Goal: Task Accomplishment & Management: Use online tool/utility

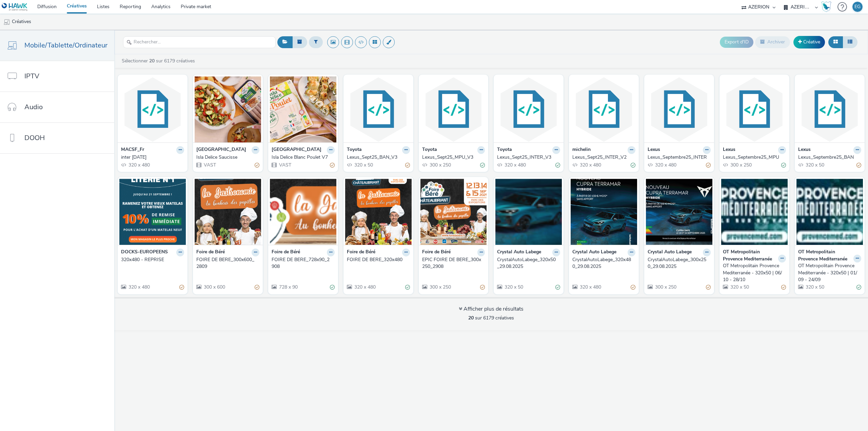
select select "79162ed7-0017-4339-93b0-3399b708648f"
click at [762, 5] on select "AZERION AZERION SURVEYS Hawk Hawk (Tests 2021)" at bounding box center [758, 7] width 41 height 14
select select "11a7df10-284f-415c-b52a-427acf4c31ae"
click at [738, 0] on select "AZERION AZERION SURVEYS Hawk Hawk (Tests 2021)" at bounding box center [758, 7] width 41 height 14
select select "7c12fa29-a8d8-4fb9-bd0a-71d566a14e2a"
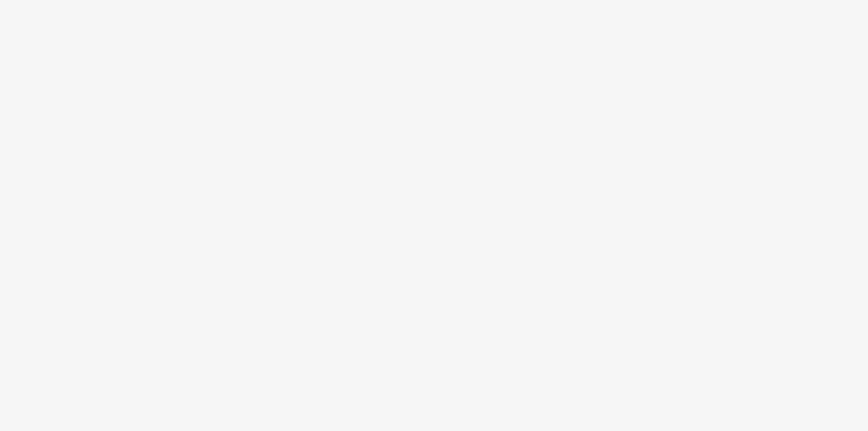
select select "11a7df10-284f-415c-b52a-427acf4c31ae"
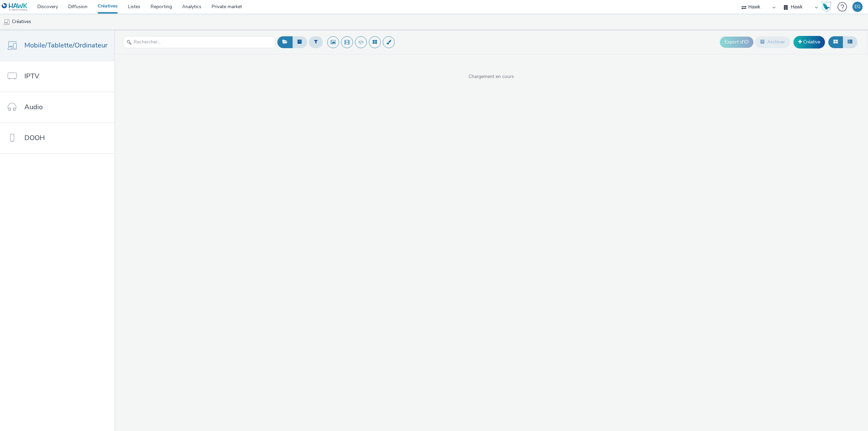
drag, startPoint x: 0, startPoint y: 0, endPoint x: 793, endPoint y: 5, distance: 793.1
click at [793, 5] on select "Hawk Hawk Survey" at bounding box center [800, 7] width 41 height 14
drag, startPoint x: 715, startPoint y: 19, endPoint x: 360, endPoint y: 31, distance: 355.4
click at [715, 19] on ul "Créatives" at bounding box center [434, 22] width 868 height 16
drag, startPoint x: 154, startPoint y: 39, endPoint x: 184, endPoint y: 52, distance: 32.4
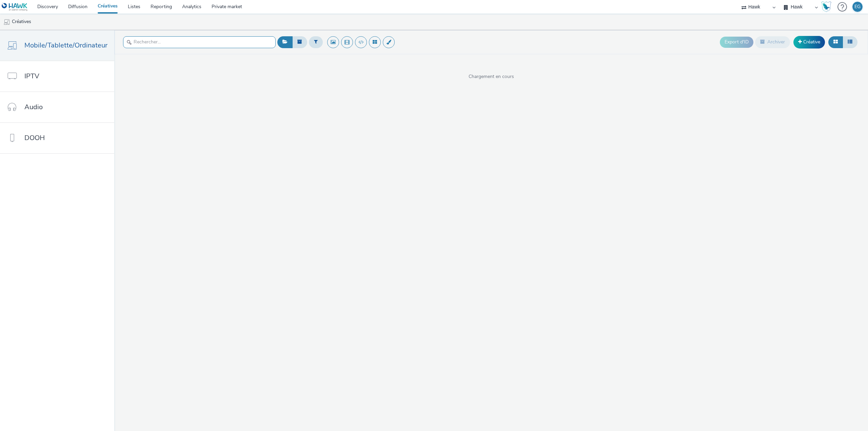
click at [154, 40] on input "text" at bounding box center [199, 42] width 153 height 12
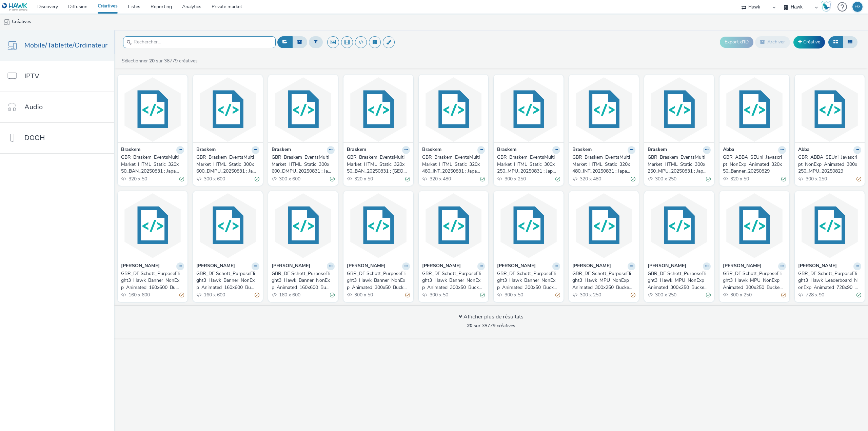
click at [203, 38] on input "text" at bounding box center [199, 42] width 153 height 12
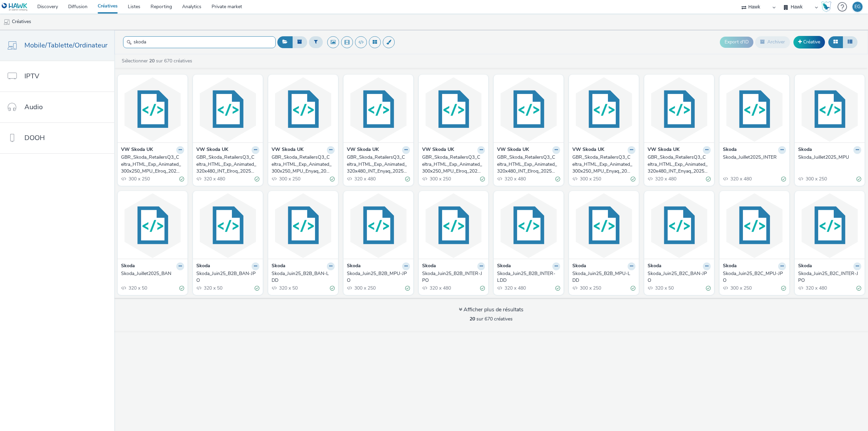
type input "skoda"
click at [307, 25] on ul "Créatives" at bounding box center [434, 22] width 868 height 16
click at [813, 42] on link "Créative" at bounding box center [809, 42] width 32 height 12
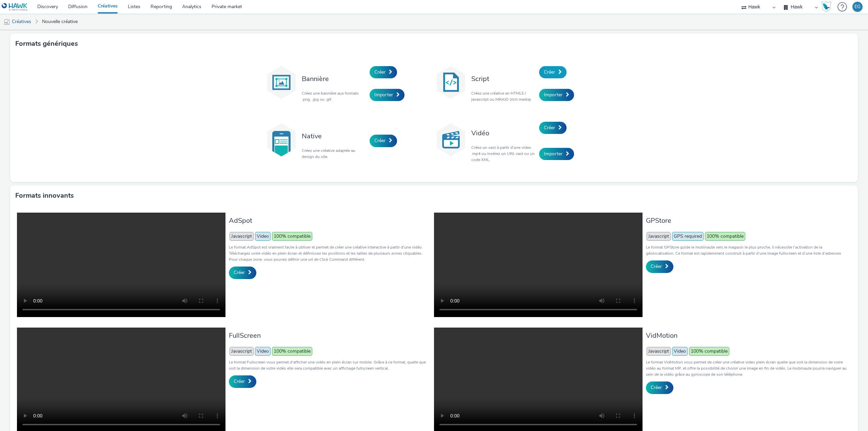
click at [553, 71] on link "Créer" at bounding box center [552, 72] width 27 height 12
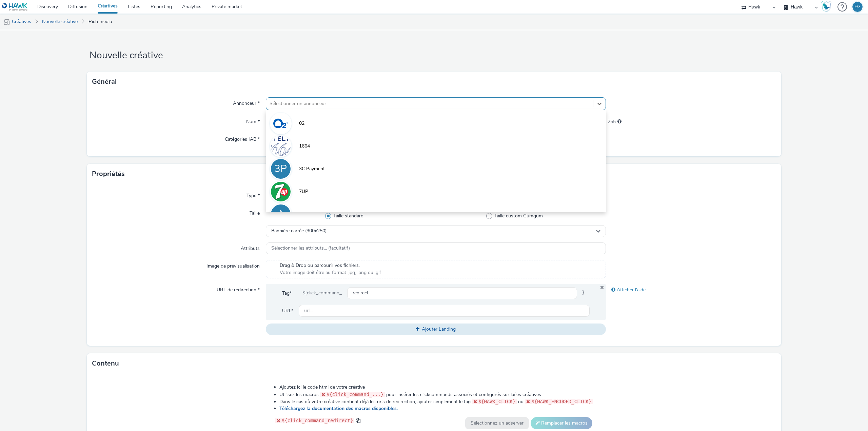
click at [290, 105] on div at bounding box center [429, 104] width 320 height 8
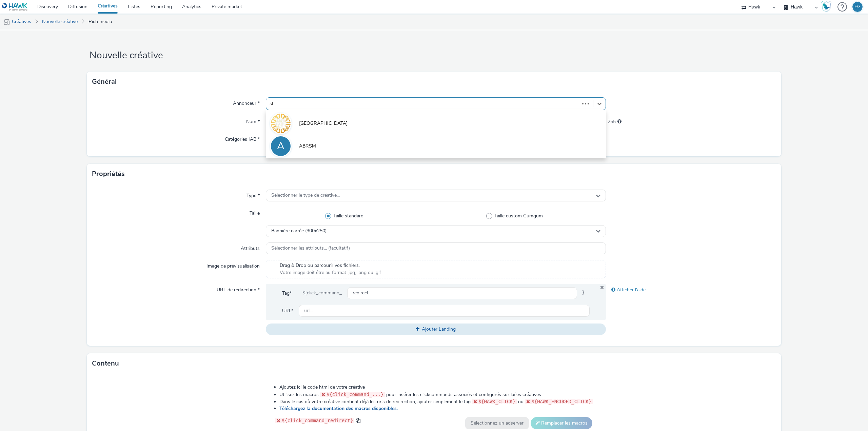
type input "skoda"
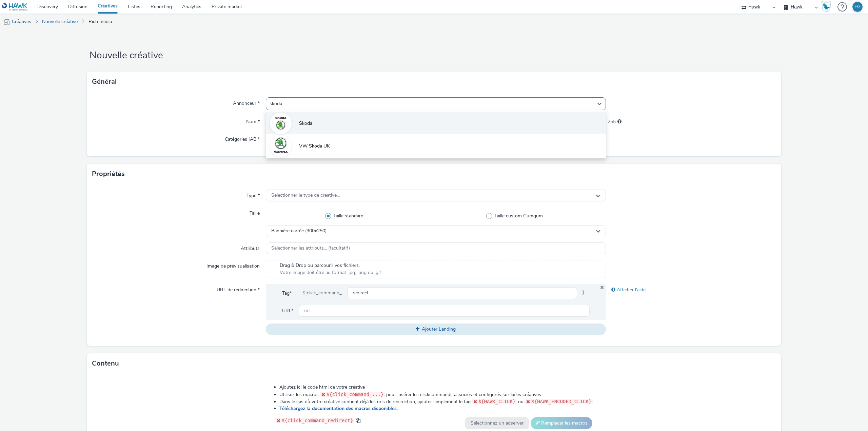
click at [292, 124] on li "Skoda" at bounding box center [436, 123] width 340 height 23
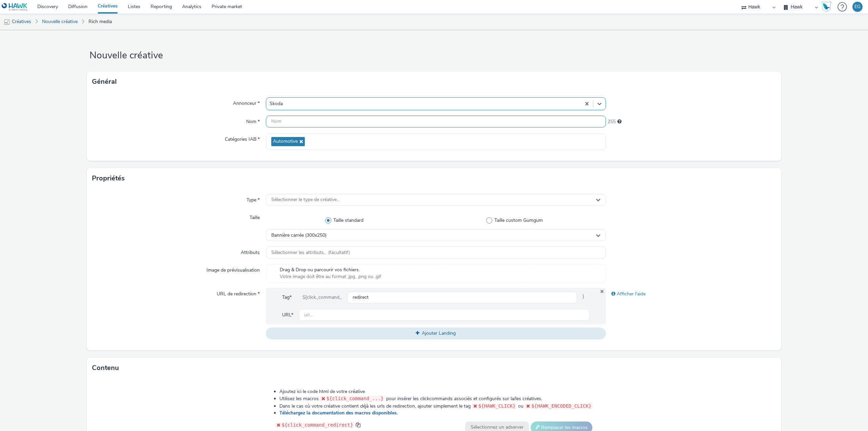
click at [287, 124] on input "text" at bounding box center [436, 122] width 340 height 12
type input "Skoda BAN JPO SEPT25"
click at [319, 197] on span "Sélectionner le type de créative..." at bounding box center [305, 200] width 68 height 6
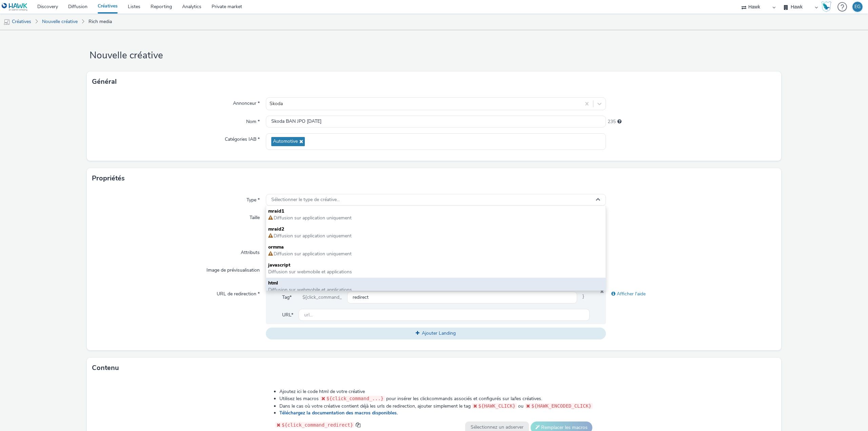
click at [282, 281] on span "html" at bounding box center [435, 283] width 335 height 7
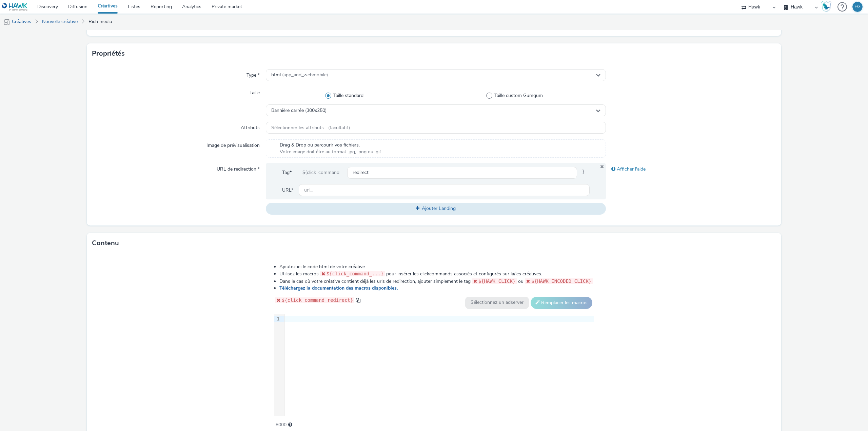
scroll to position [136, 0]
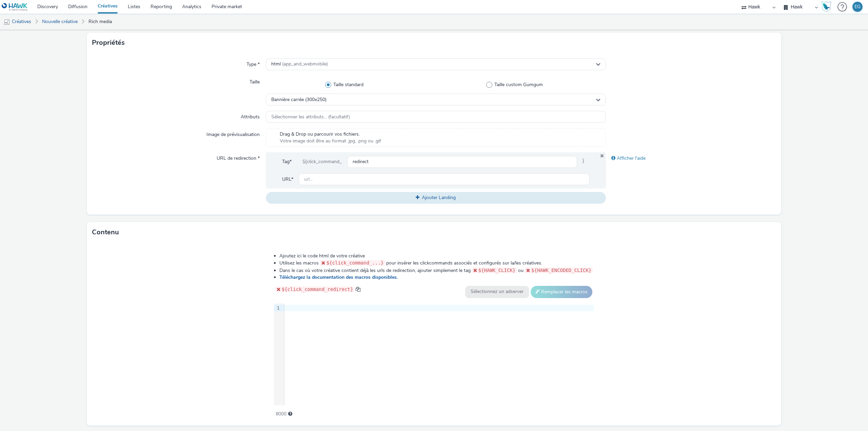
click at [350, 333] on div "9 1 ›" at bounding box center [434, 354] width 320 height 102
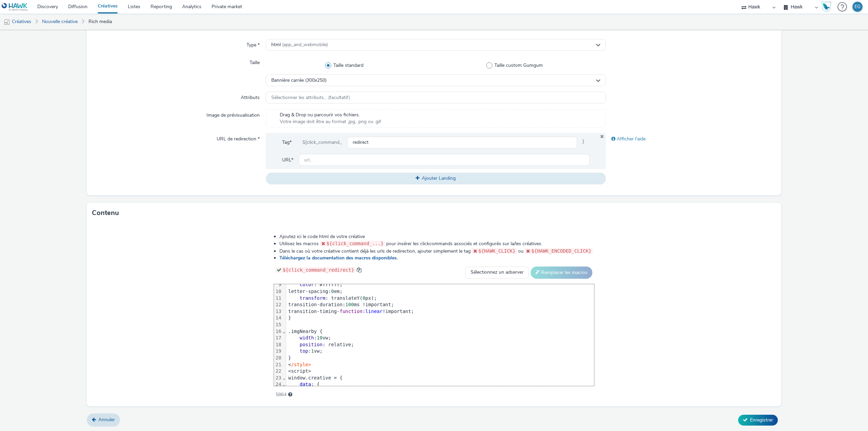
scroll to position [0, 0]
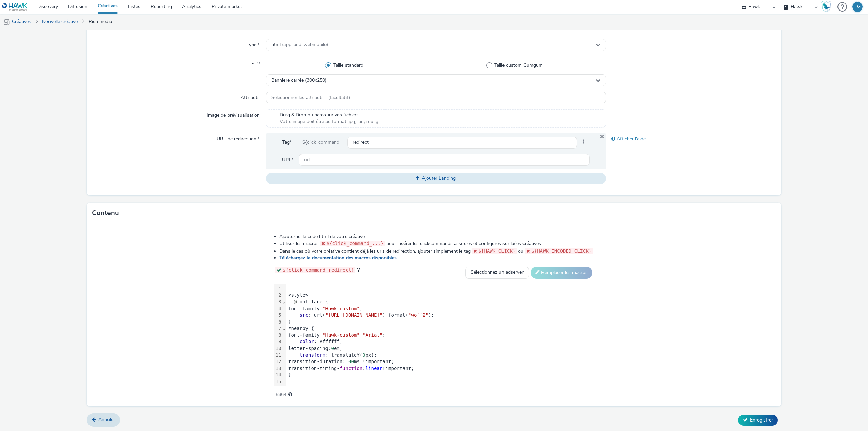
click at [286, 340] on div "color : #ffffff;" at bounding box center [440, 341] width 308 height 7
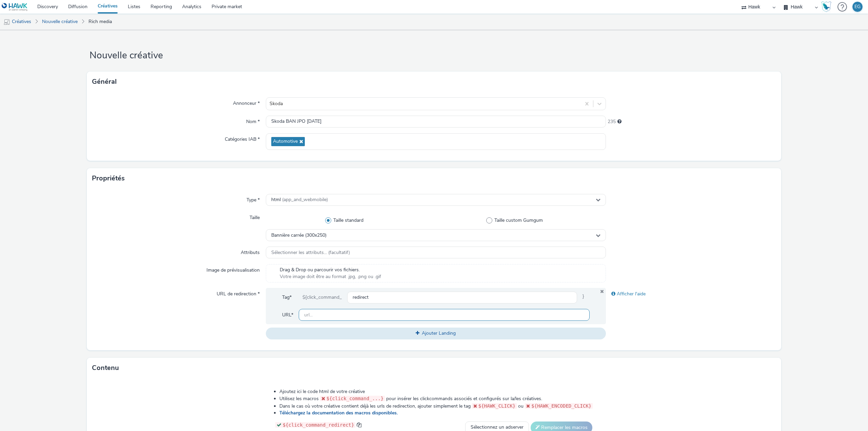
drag, startPoint x: 316, startPoint y: 314, endPoint x: 295, endPoint y: 314, distance: 21.4
click at [316, 314] on input "text" at bounding box center [444, 315] width 291 height 12
paste input "https://ad.doubleclick.net/ddm/trackclk/N450807.4172976HAWKFR/B33042327.4114965…"
type input "https://ad.doubleclick.net/ddm/trackclk/N450807.4172976HAWKFR/B33042327.4114965…"
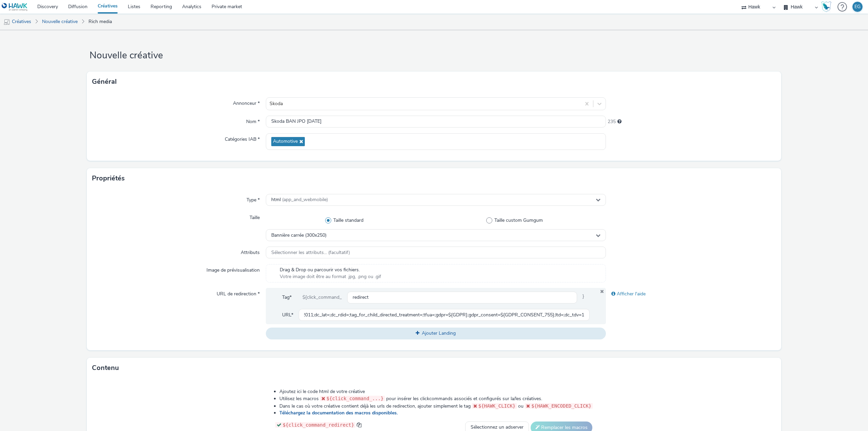
click at [180, 314] on div "URL de redirection *" at bounding box center [179, 313] width 174 height 51
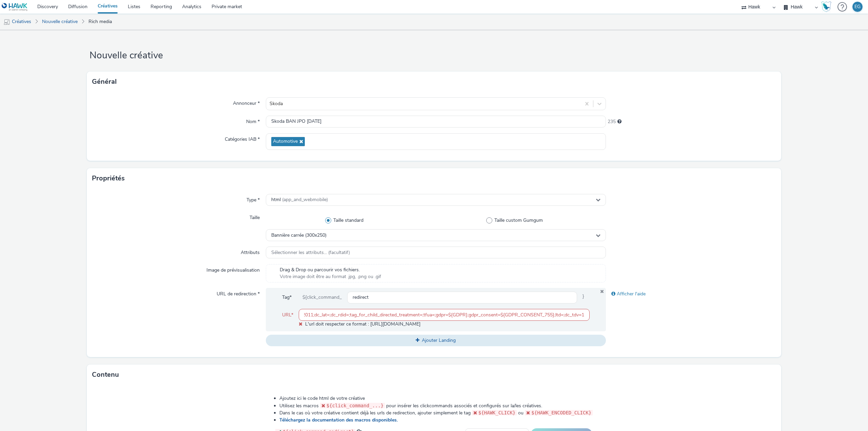
drag, startPoint x: 312, startPoint y: 312, endPoint x: 785, endPoint y: 313, distance: 472.8
click at [785, 313] on form "Nouvelle créative Général Annonceur * Skoda Nom * Skoda BAN JPO SEPT25 235 Caté…" at bounding box center [434, 311] width 868 height 563
click at [706, 326] on div "Afficher l'aide" at bounding box center [691, 317] width 170 height 58
click at [311, 317] on input "https://ad.doubleclick.net/ddm/trackclk/N450807.4172976HAWKFR/B33042327.4114965…" at bounding box center [444, 315] width 291 height 12
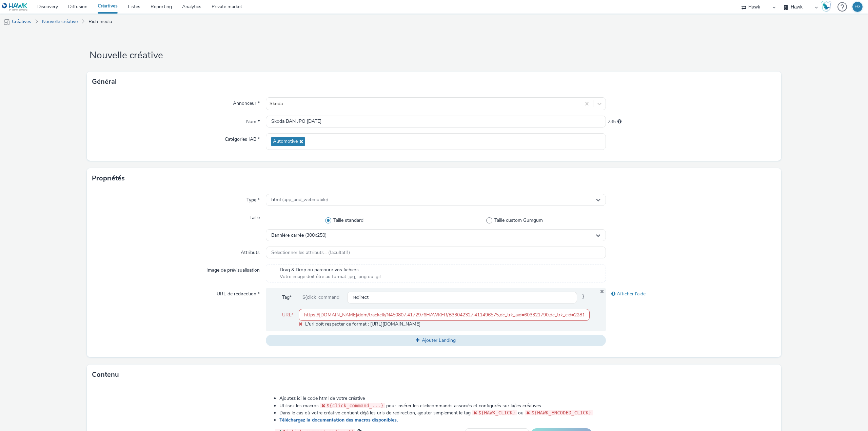
click at [311, 317] on input "https://ad.doubleclick.net/ddm/trackclk/N450807.4172976HAWKFR/B33042327.4114965…" at bounding box center [444, 315] width 291 height 12
paste input "cross.skoda-auto.com/sdrive/sync.html?v=2#s_aid=_995_0&s_ref=https%3A%2F%2Fconc…"
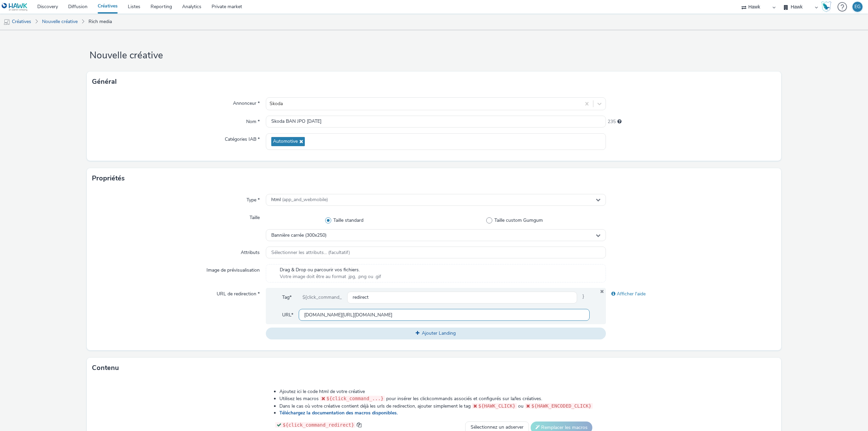
scroll to position [0, 375]
click at [130, 315] on div "URL de redirection *" at bounding box center [179, 313] width 174 height 51
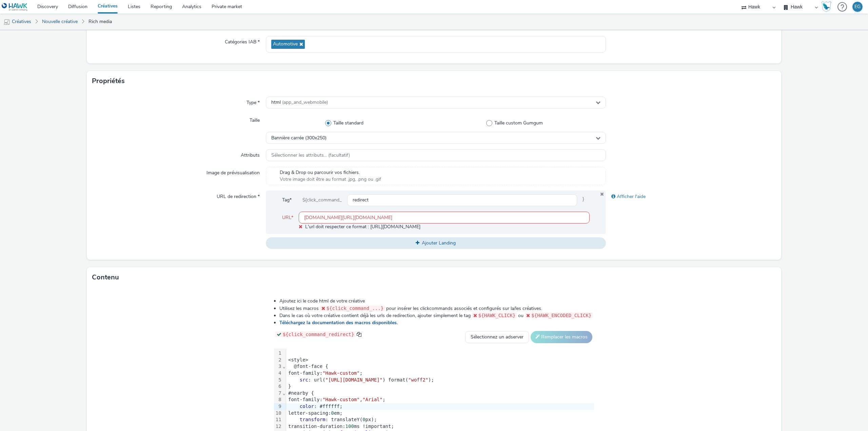
scroll to position [162, 0]
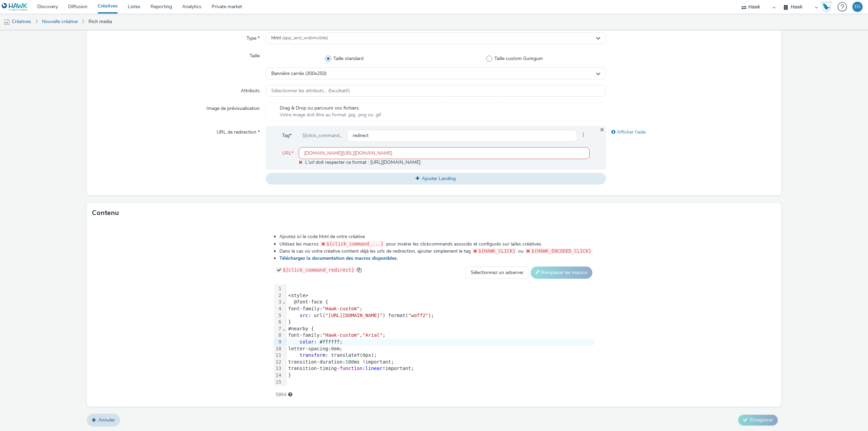
drag, startPoint x: 343, startPoint y: 151, endPoint x: 206, endPoint y: 150, distance: 136.6
click at [206, 150] on div "URL de redirection * Tag* ${click_command_ redirect } URL* cross.skoda-auto.com…" at bounding box center [433, 155] width 683 height 58
click at [336, 147] on input "cross.skoda-auto.com/sdrive/sync.html?v=2#s_aid=_995_0&s_ref=https%3A%2F%2Fconc…" at bounding box center [444, 153] width 291 height 12
paste input "https://concessionnaires.skoda.fr/?utm_source=Hawk&utm_medium=CPM&utm_content=B…"
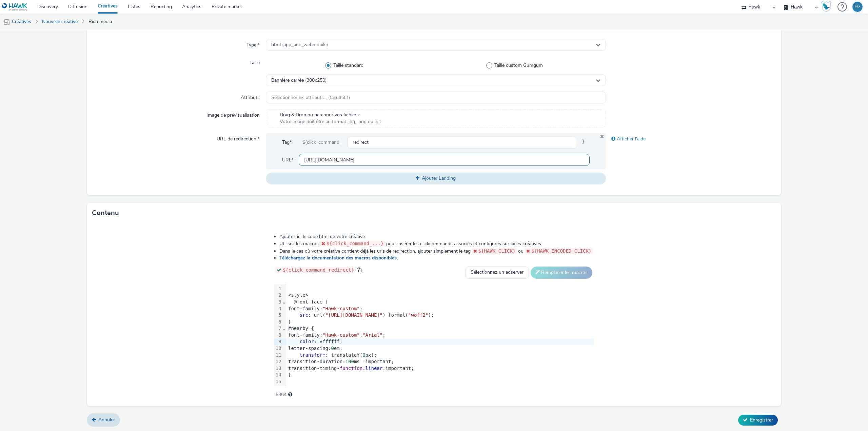
type input "https://concessionnaires.skoda.fr/?utm_source=Hawk&utm_medium=CPM&utm_content=B…"
click at [177, 160] on div "URL de redirection *" at bounding box center [179, 158] width 174 height 51
click at [755, 415] on button "Enregistrer" at bounding box center [758, 419] width 40 height 11
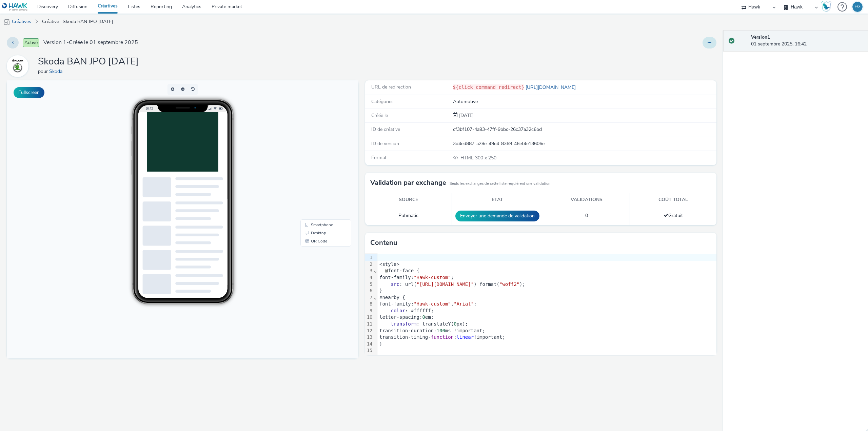
click at [708, 43] on icon at bounding box center [709, 42] width 4 height 5
click at [688, 63] on link "Modifier" at bounding box center [690, 56] width 51 height 14
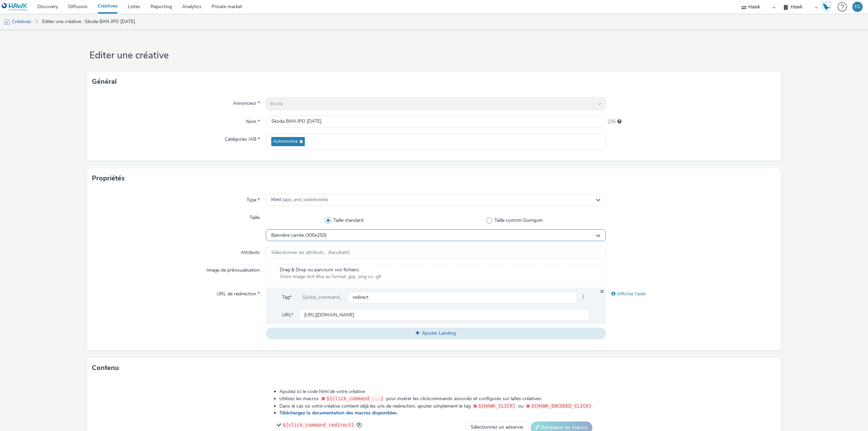
click at [324, 238] on div "Bannière carrée (300x250)" at bounding box center [436, 235] width 340 height 12
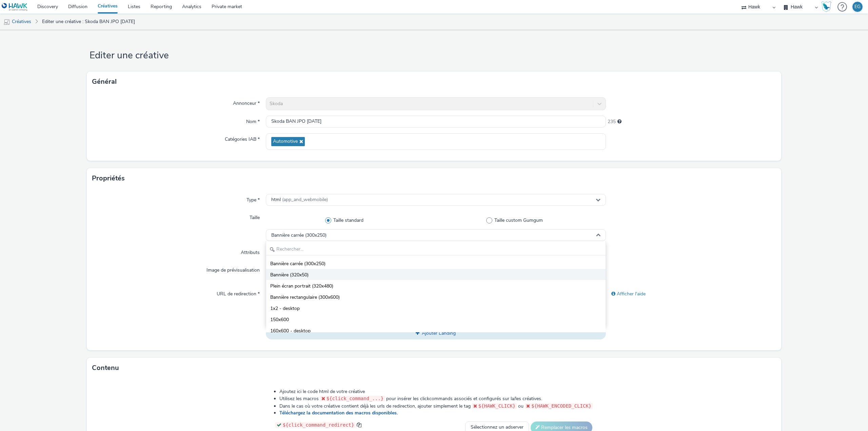
click at [311, 272] on li "Bannière (320x50)" at bounding box center [435, 274] width 339 height 11
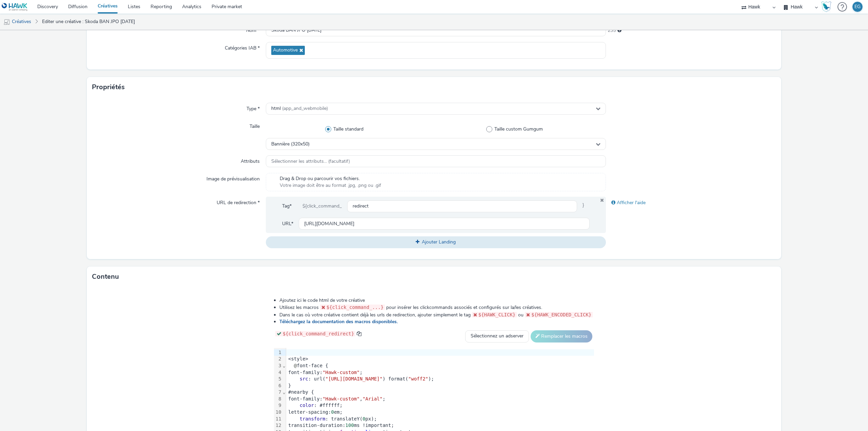
scroll to position [155, 0]
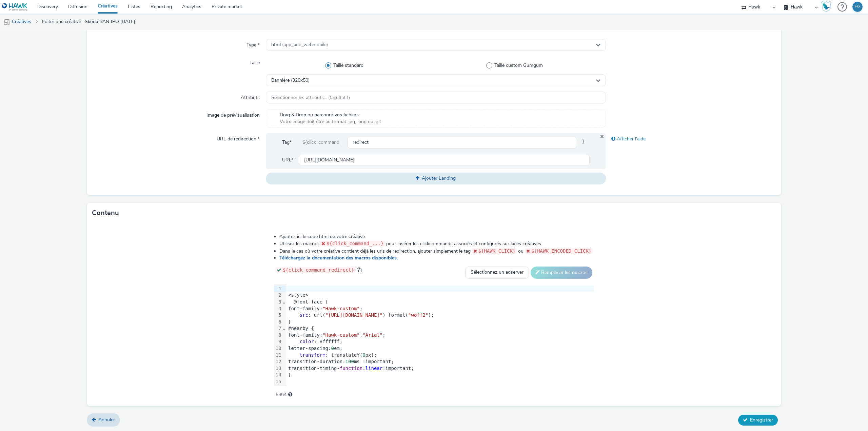
drag, startPoint x: 743, startPoint y: 420, endPoint x: 747, endPoint y: 422, distance: 4.5
click at [744, 421] on button "Enregistrer" at bounding box center [758, 419] width 40 height 11
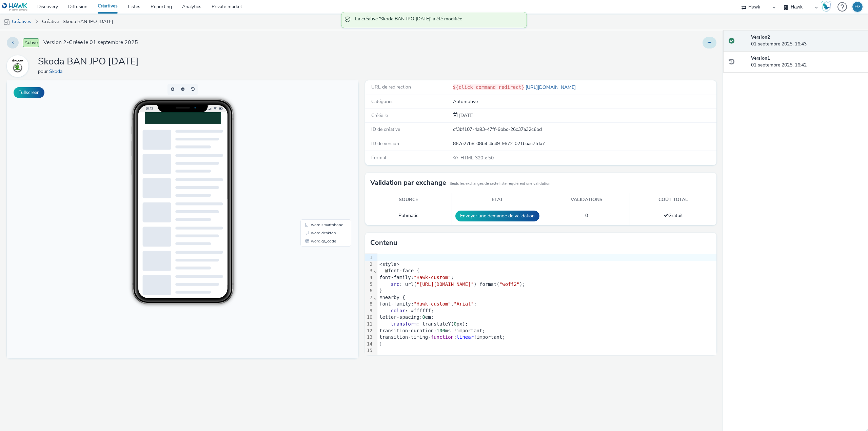
click at [708, 44] on icon at bounding box center [709, 42] width 4 height 5
click at [691, 71] on link "Dupliquer" at bounding box center [690, 70] width 51 height 14
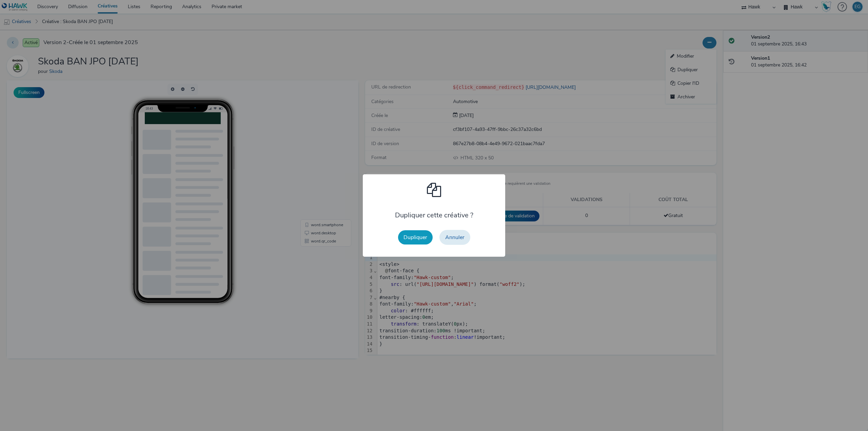
click at [422, 238] on button "Dupliquer" at bounding box center [415, 237] width 35 height 14
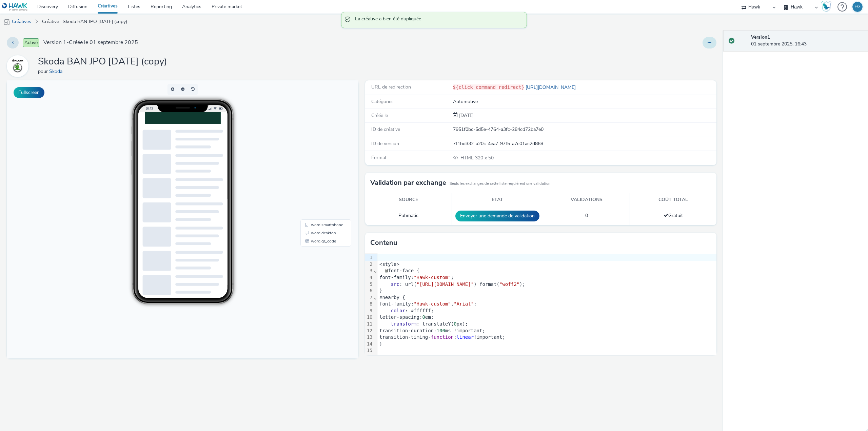
click at [703, 43] on button at bounding box center [709, 43] width 14 height 12
click at [683, 60] on link "Modifier" at bounding box center [690, 56] width 51 height 14
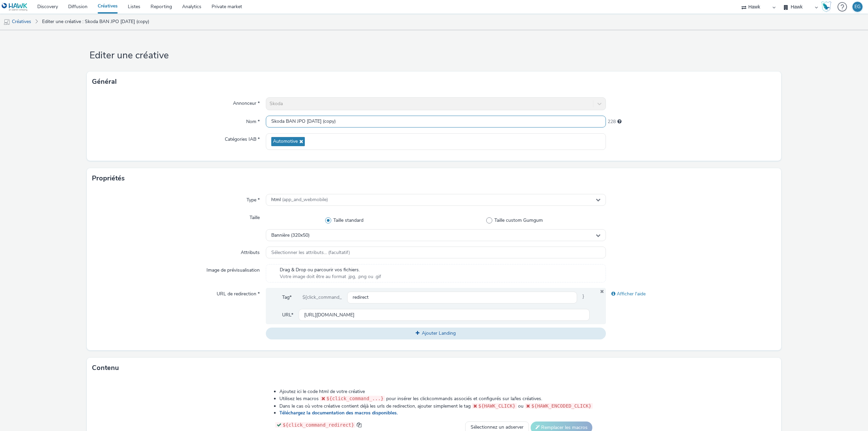
drag, startPoint x: 331, startPoint y: 122, endPoint x: 322, endPoint y: 123, distance: 9.9
click at [322, 123] on input "Skoda BAN JPO SEPT25 (copy)" at bounding box center [436, 122] width 340 height 12
drag, startPoint x: 293, startPoint y: 123, endPoint x: 284, endPoint y: 123, distance: 8.8
click at [284, 123] on input "Skoda BAN JPO SEPT25" at bounding box center [436, 122] width 340 height 12
type input "Skoda MPU JPO SEPT25"
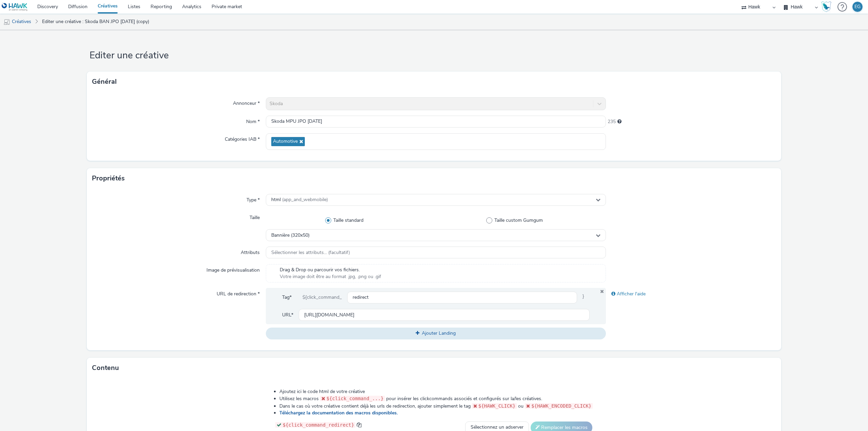
click at [156, 168] on div "Propriétés" at bounding box center [434, 178] width 694 height 20
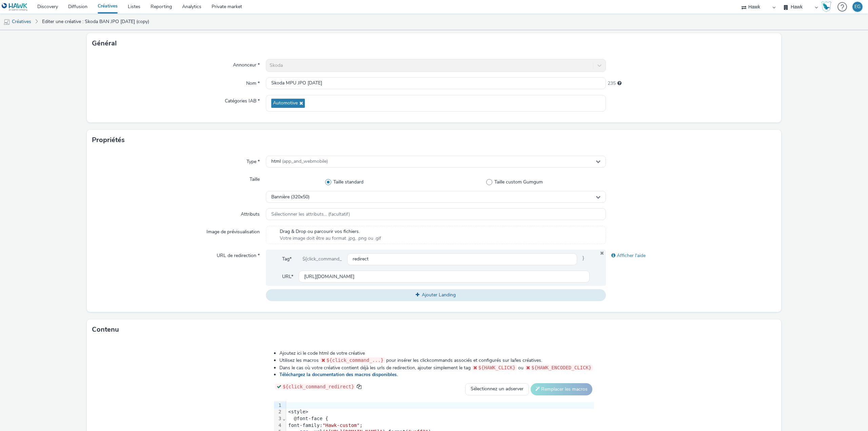
scroll to position [155, 0]
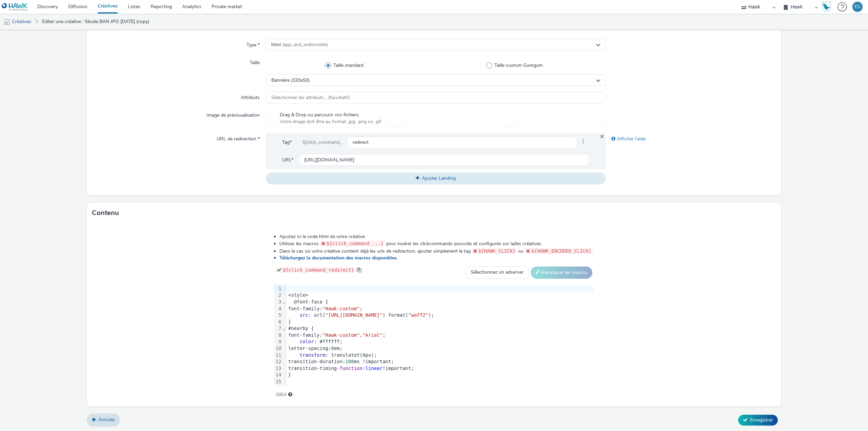
click at [354, 319] on div "}" at bounding box center [440, 322] width 308 height 7
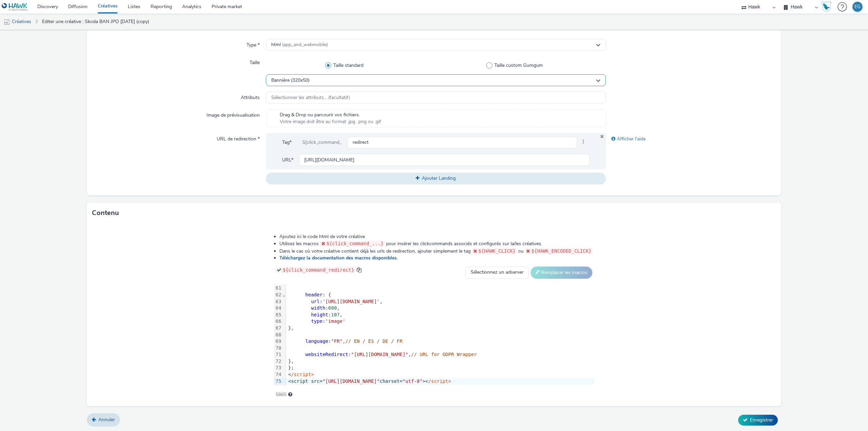
click at [300, 79] on span "Bannière (320x50)" at bounding box center [290, 81] width 38 height 6
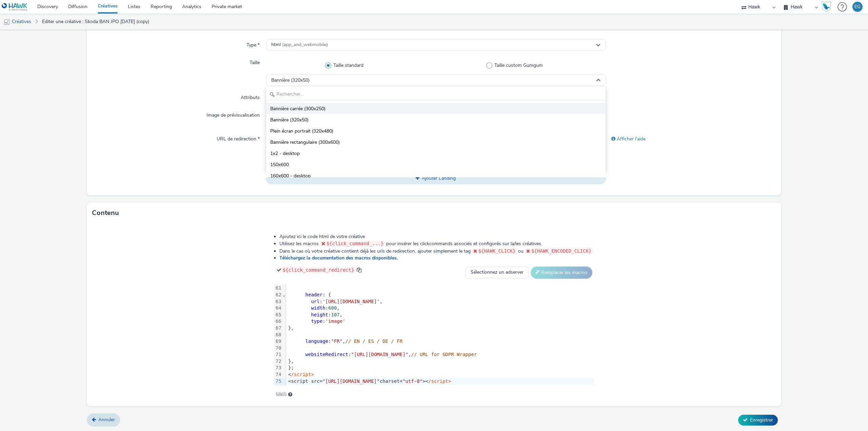
click at [305, 109] on span "Bannière carrée (300x250)" at bounding box center [297, 108] width 55 height 7
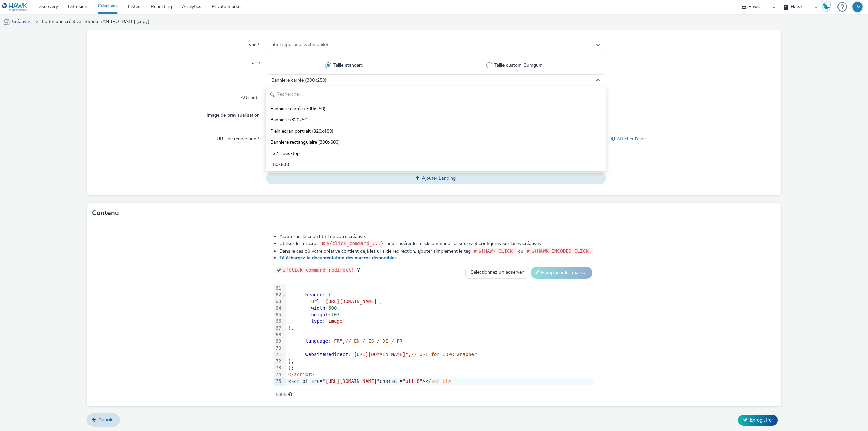
click at [163, 125] on div "Image de prévisualisation" at bounding box center [179, 118] width 174 height 18
click at [762, 418] on span "Enregistrer" at bounding box center [761, 420] width 23 height 6
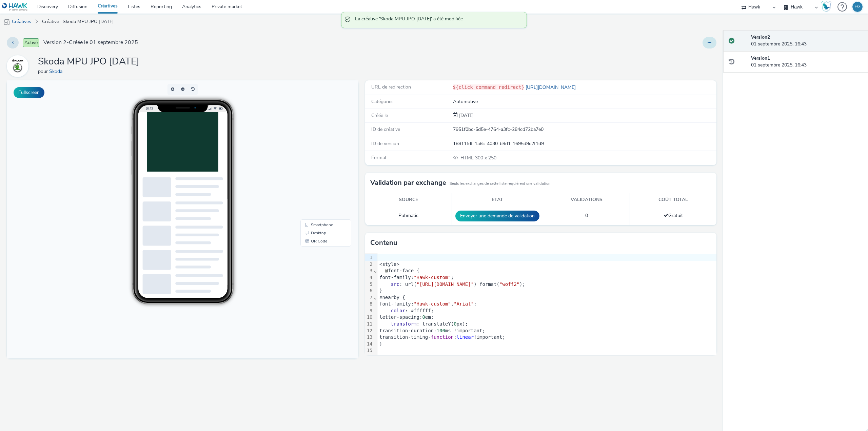
click at [709, 43] on icon at bounding box center [709, 42] width 4 height 5
click at [697, 67] on link "Dupliquer" at bounding box center [690, 70] width 51 height 14
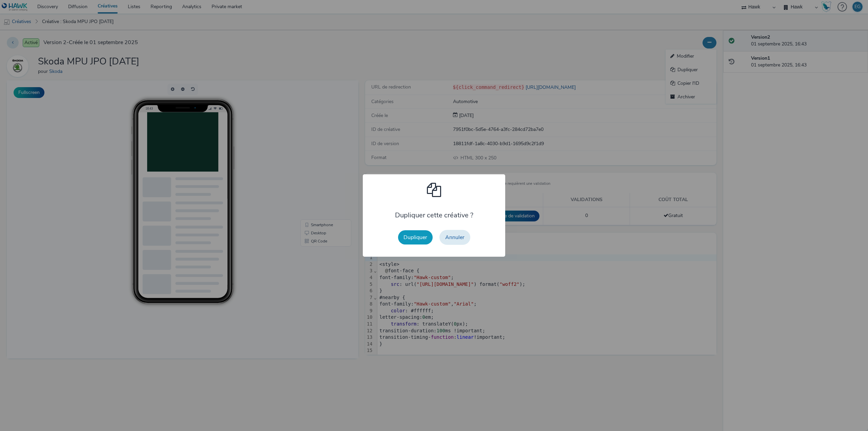
click at [418, 239] on button "Dupliquer" at bounding box center [415, 237] width 35 height 14
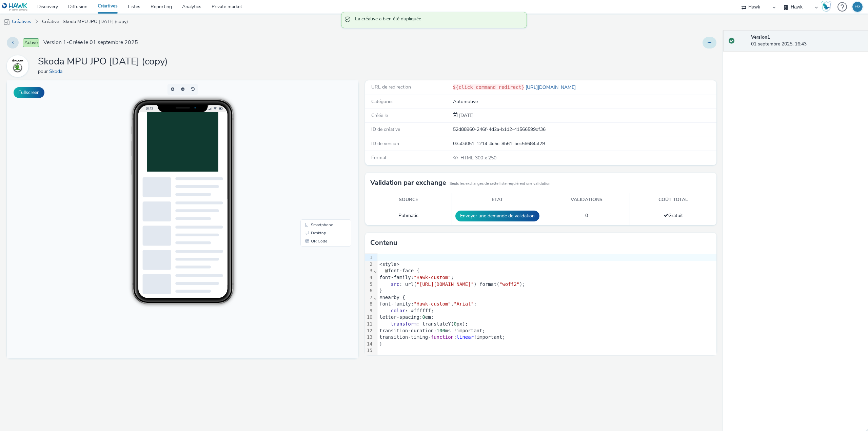
click at [706, 43] on button at bounding box center [709, 43] width 14 height 12
click at [693, 62] on link "Modifier" at bounding box center [690, 56] width 51 height 14
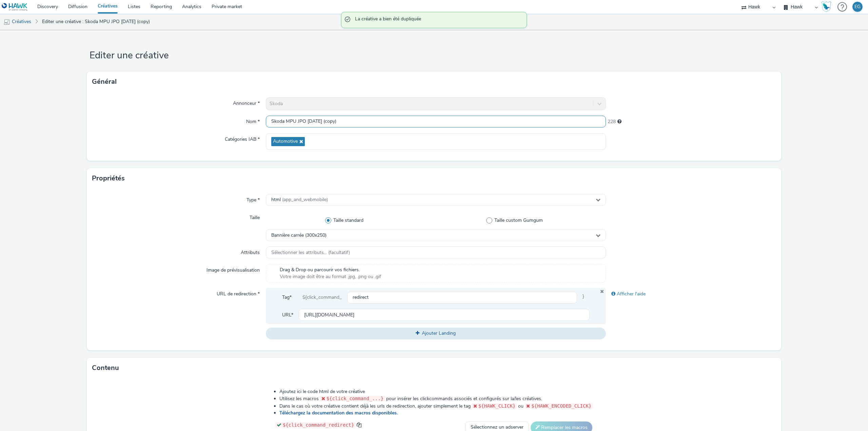
drag, startPoint x: 329, startPoint y: 120, endPoint x: 323, endPoint y: 120, distance: 6.8
click at [323, 120] on input "Skoda MPU JPO SEPT25 (copy)" at bounding box center [436, 122] width 340 height 12
drag, startPoint x: 294, startPoint y: 123, endPoint x: 286, endPoint y: 123, distance: 8.1
click at [286, 123] on input "Skoda MPU JPO SEPT25" at bounding box center [436, 122] width 340 height 12
type input "Skoda INTER JPO SEPT25"
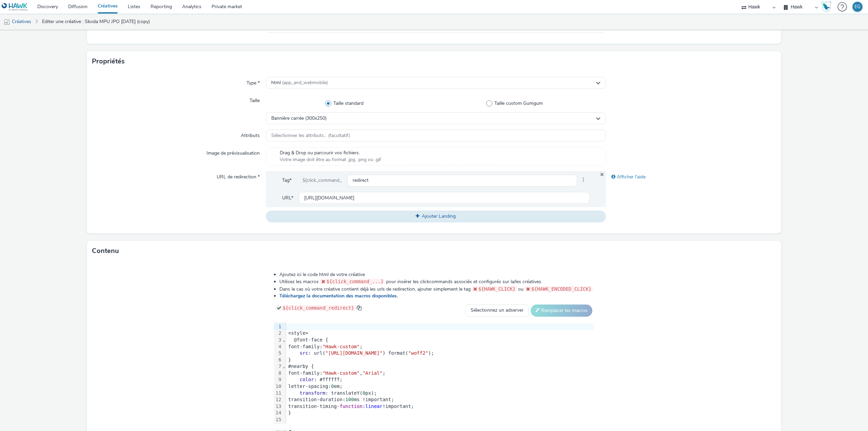
scroll to position [155, 0]
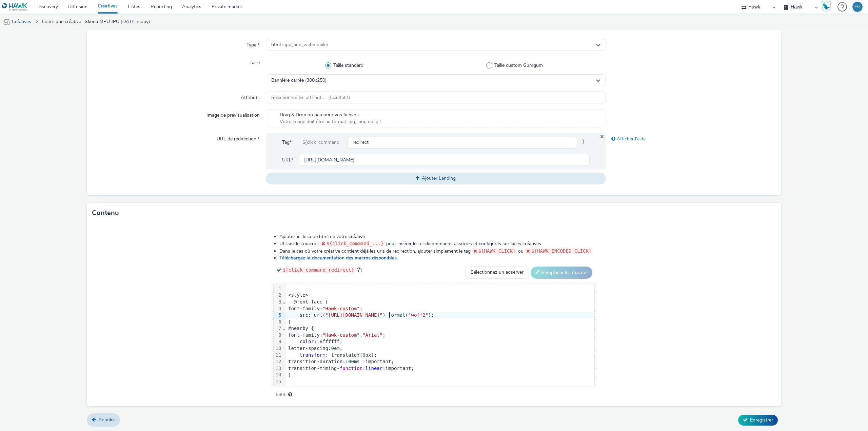
click at [383, 315] on span ""https://cdn.tabmo.io/creatives/upload/Skoda/1716902698328/SKODANext-Regular.wo…" at bounding box center [353, 314] width 57 height 5
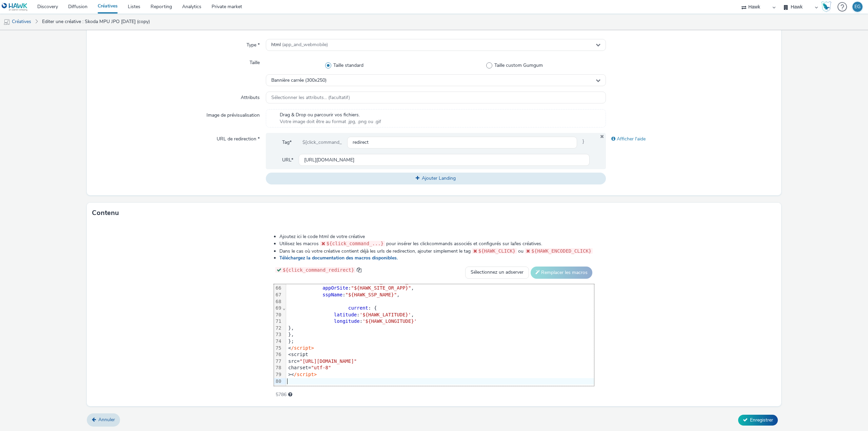
click at [319, 69] on div "Taille standard Taille custom Gumgum" at bounding box center [436, 66] width 340 height 18
click at [318, 82] on span "Bannière carrée (300x250)" at bounding box center [298, 81] width 55 height 6
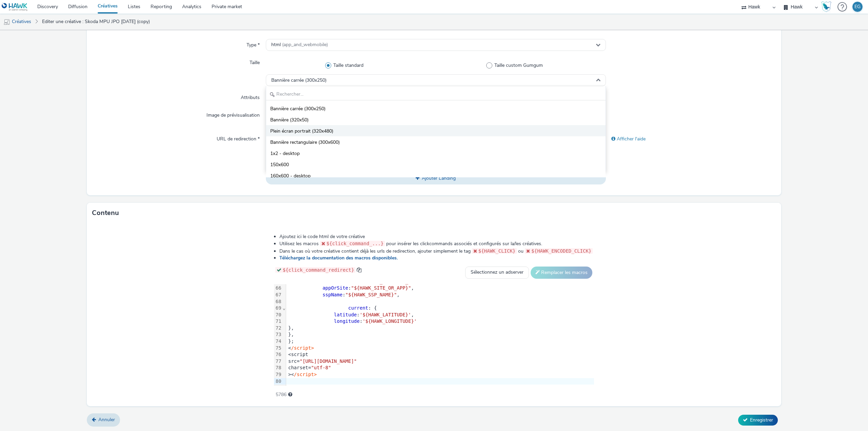
click at [319, 129] on span "Plein écran portrait (320x480)" at bounding box center [301, 131] width 63 height 7
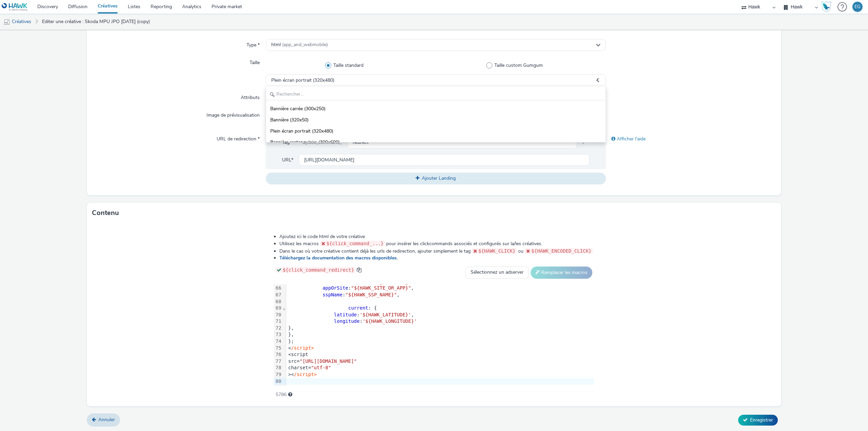
click at [110, 157] on div "URL de redirection *" at bounding box center [179, 158] width 174 height 51
click at [752, 423] on button "Enregistrer" at bounding box center [758, 419] width 40 height 11
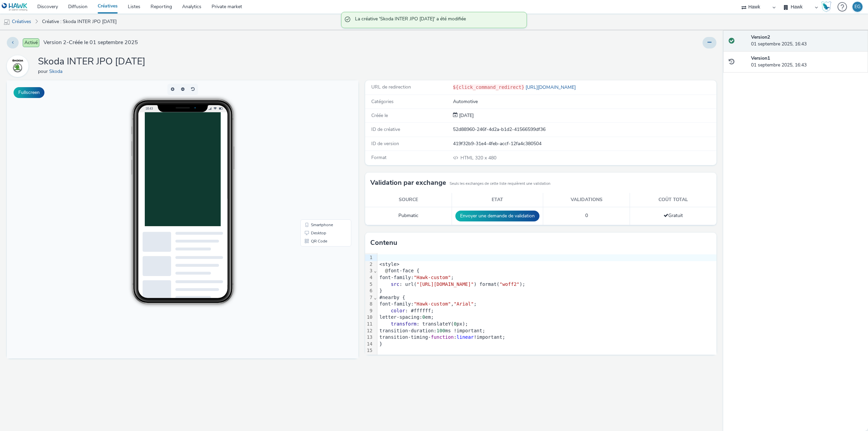
click at [643, 38] on div at bounding box center [574, 43] width 284 height 12
click at [709, 39] on button at bounding box center [709, 43] width 14 height 12
click at [692, 71] on link "Dupliquer" at bounding box center [690, 70] width 51 height 14
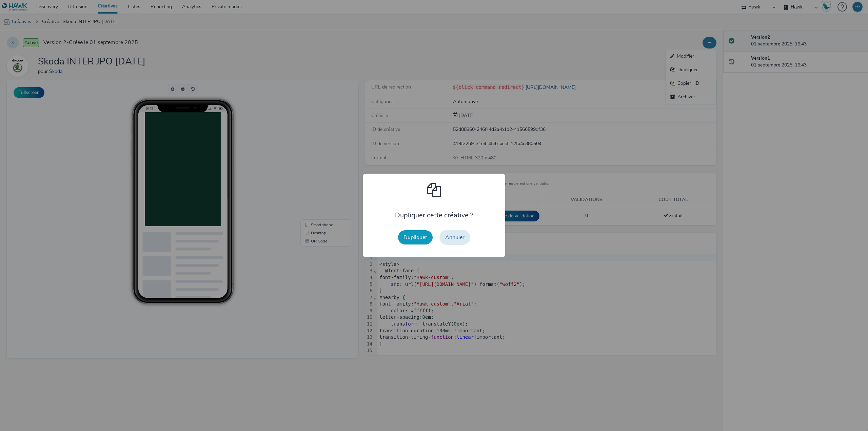
click at [414, 241] on button "Dupliquer" at bounding box center [415, 237] width 35 height 14
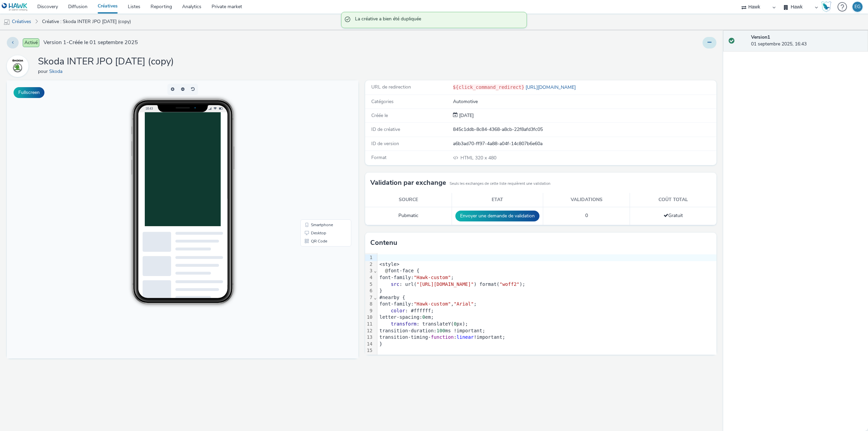
click at [708, 40] on button at bounding box center [709, 43] width 14 height 12
click at [698, 56] on link "Modifier" at bounding box center [690, 56] width 51 height 14
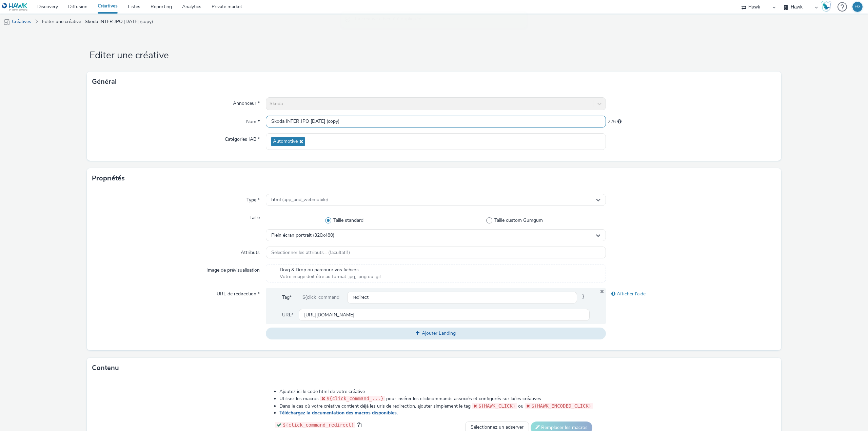
drag, startPoint x: 344, startPoint y: 117, endPoint x: 326, endPoint y: 120, distance: 18.9
click at [326, 120] on input "Skoda INTER JPO SEPT25 (copy)" at bounding box center [436, 122] width 340 height 12
drag, startPoint x: 303, startPoint y: 123, endPoint x: 298, endPoint y: 123, distance: 4.4
click at [298, 123] on input "Skoda INTER JPO SEPT25" at bounding box center [436, 122] width 340 height 12
type input "Skoda INTER SANS JPO SEPT25"
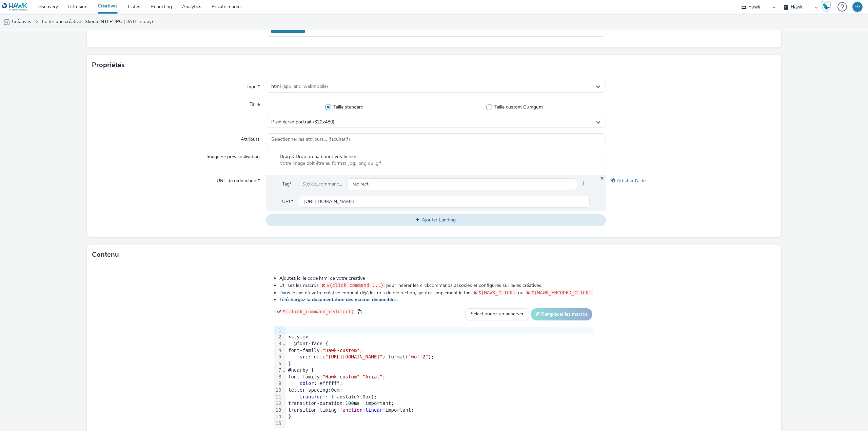
scroll to position [155, 0]
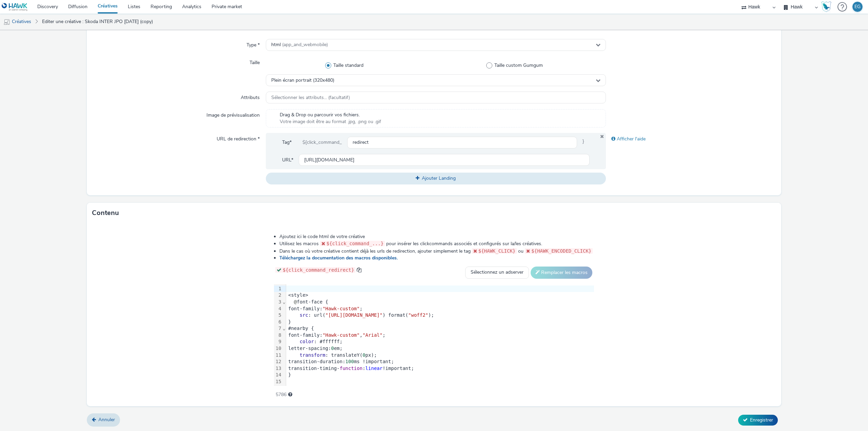
click at [352, 343] on div "color : #ffffff;" at bounding box center [440, 341] width 308 height 7
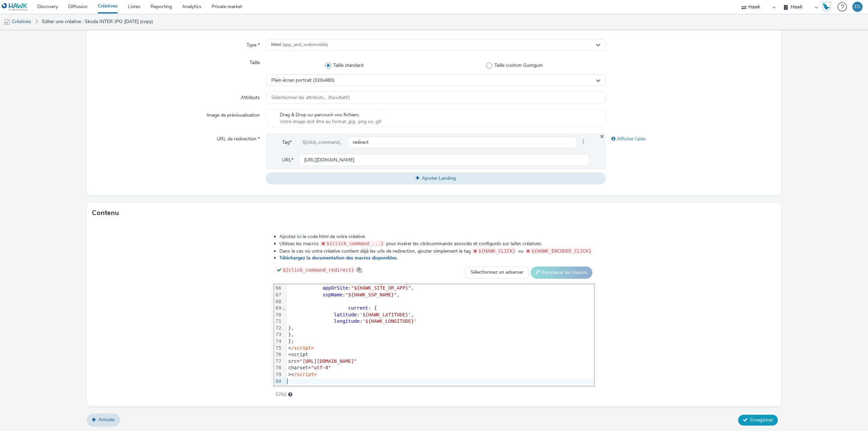
click at [750, 421] on span "Enregistrer" at bounding box center [761, 420] width 23 height 6
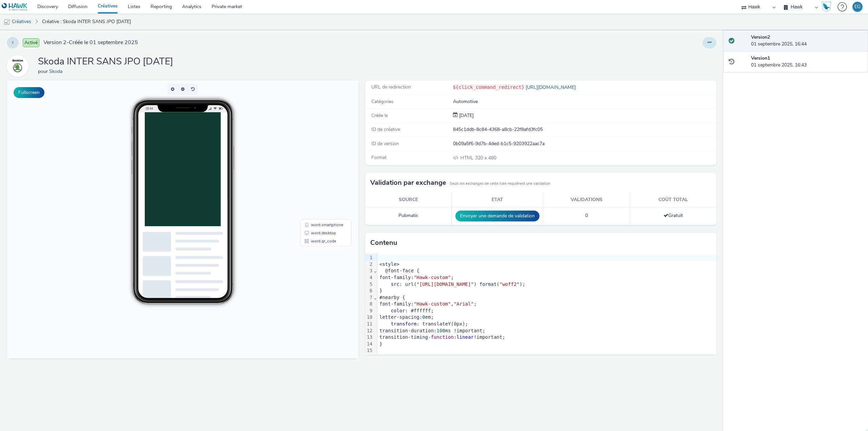
click at [709, 44] on icon at bounding box center [709, 42] width 4 height 5
click at [683, 73] on link "Dupliquer" at bounding box center [690, 70] width 51 height 14
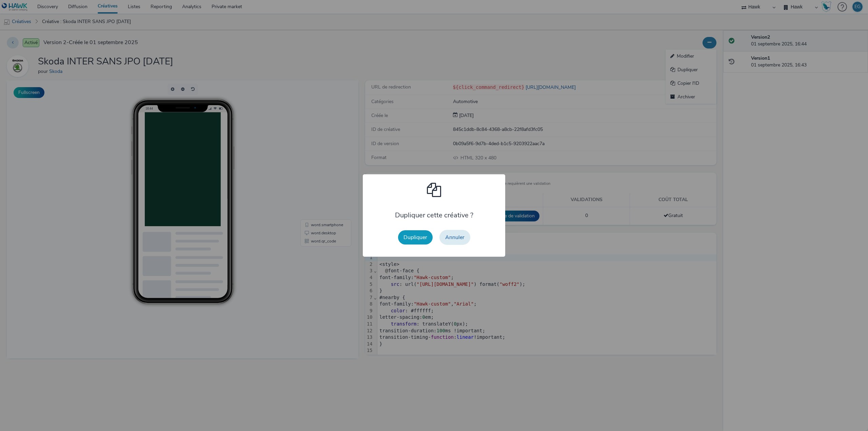
click at [416, 238] on button "Dupliquer" at bounding box center [415, 237] width 35 height 14
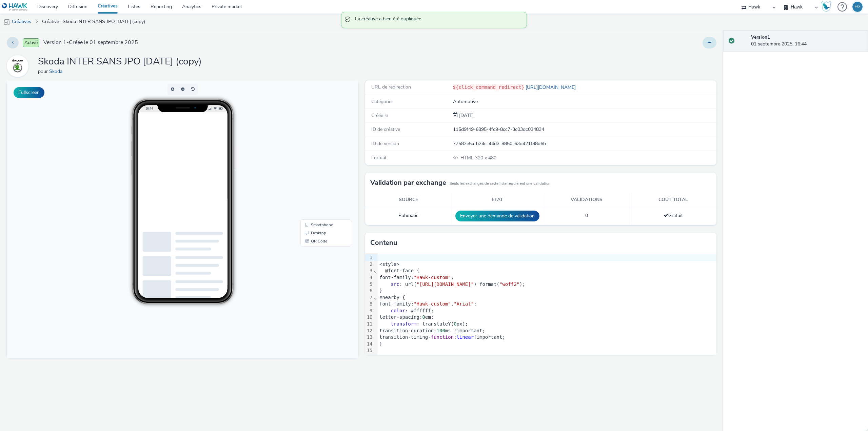
click at [704, 41] on button at bounding box center [709, 43] width 14 height 12
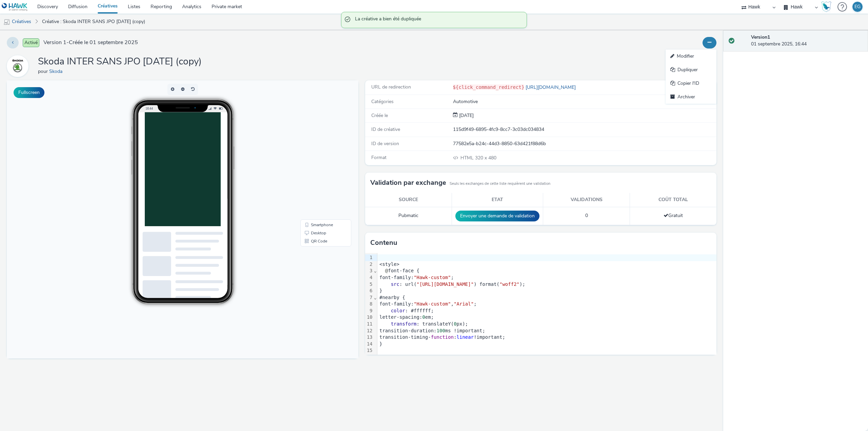
click at [687, 57] on link "Modifier" at bounding box center [690, 56] width 51 height 14
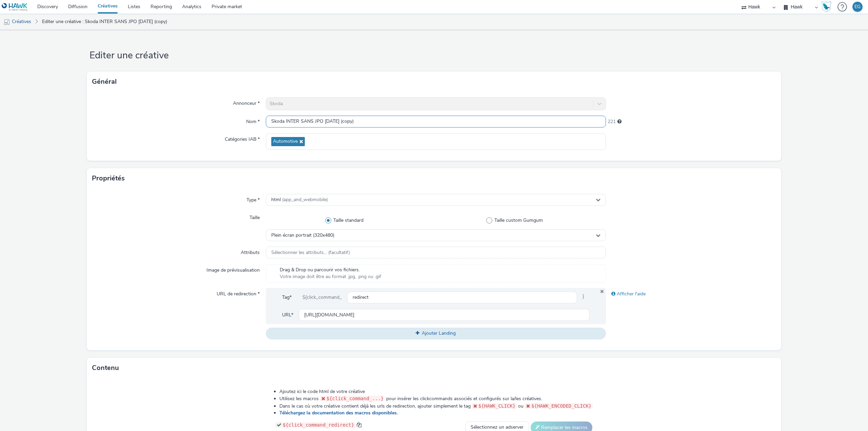
drag, startPoint x: 297, startPoint y: 120, endPoint x: 287, endPoint y: 120, distance: 9.5
click at [287, 120] on input "Skoda INTER SANS JPO SEPT25 (copy)" at bounding box center [436, 122] width 340 height 12
type input "Skoda BAN SANS JPO SEPT25 (copy)"
click at [329, 239] on div "Plein écran portrait (320x480)" at bounding box center [436, 235] width 340 height 12
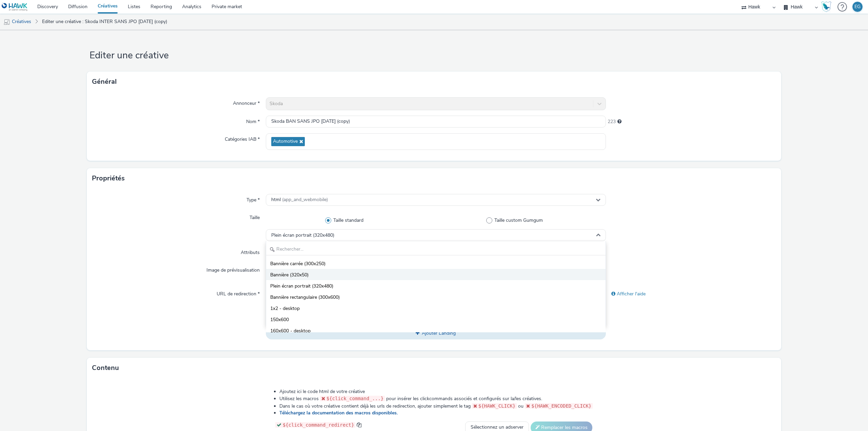
click at [296, 273] on span "Bannière (320x50)" at bounding box center [289, 274] width 38 height 7
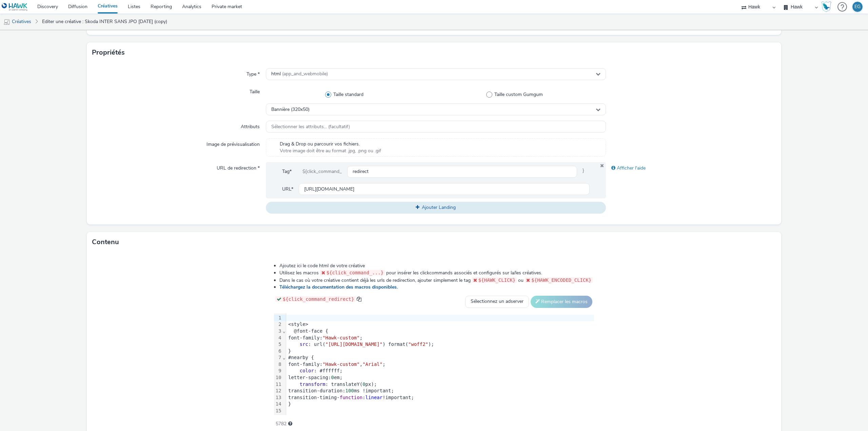
scroll to position [155, 0]
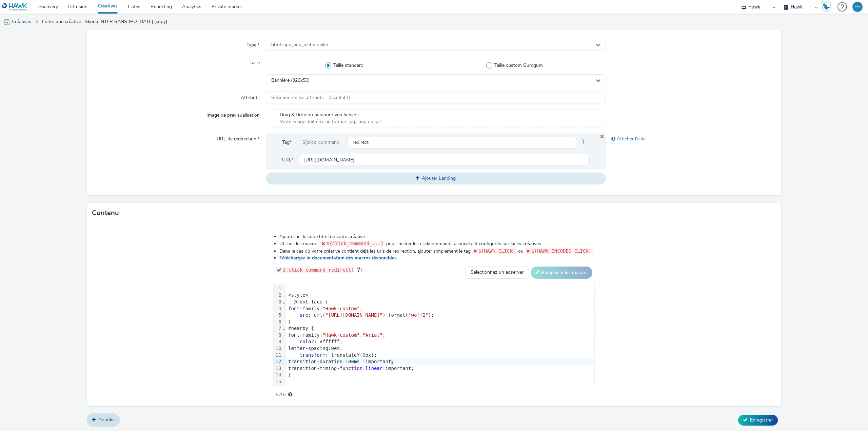
click at [391, 362] on div "transition-duration: 100 ms !important;" at bounding box center [440, 361] width 308 height 7
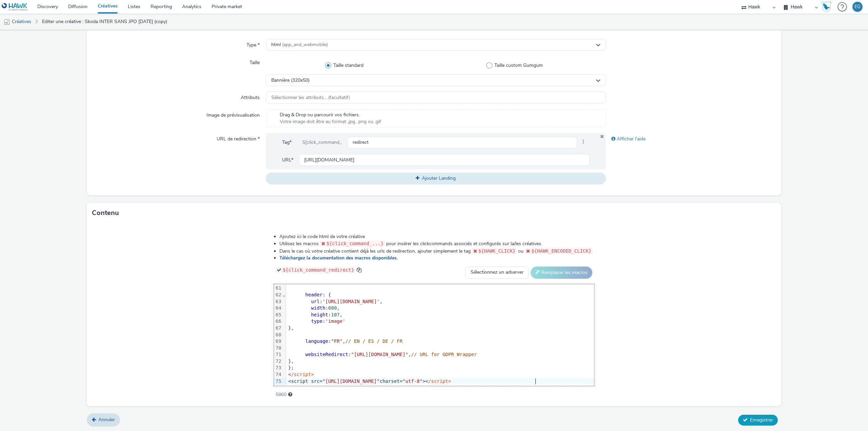
click at [743, 419] on button "Enregistrer" at bounding box center [758, 419] width 40 height 11
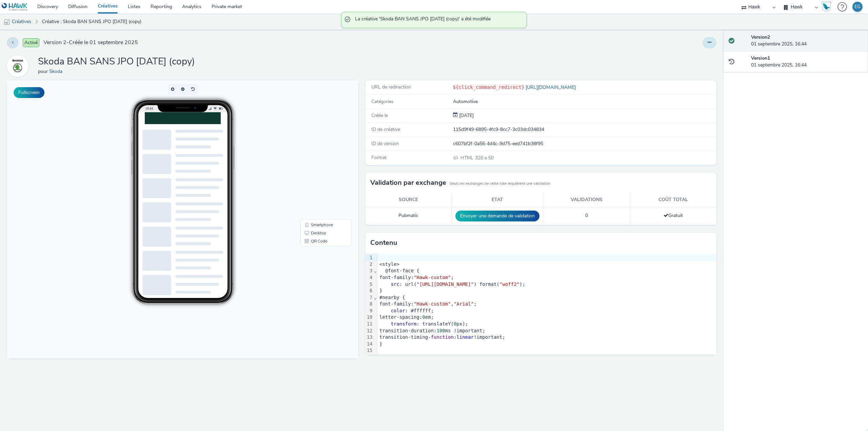
click at [702, 44] on button at bounding box center [709, 43] width 14 height 12
click at [693, 72] on link "Dupliquer" at bounding box center [690, 70] width 51 height 14
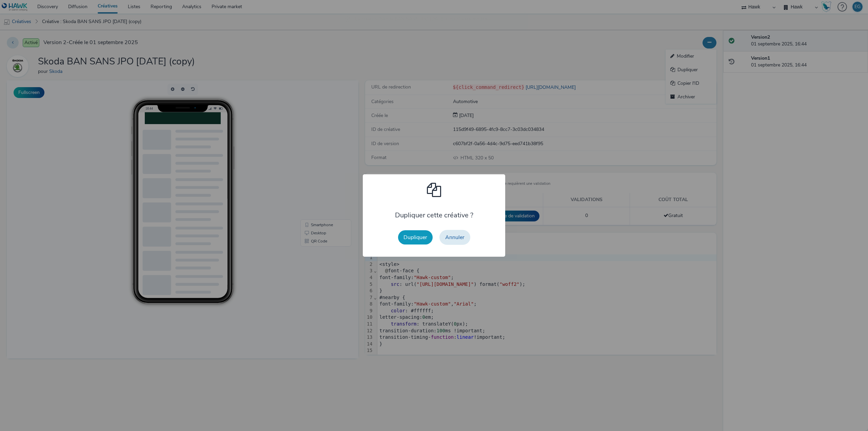
click at [422, 241] on button "Dupliquer" at bounding box center [415, 237] width 35 height 14
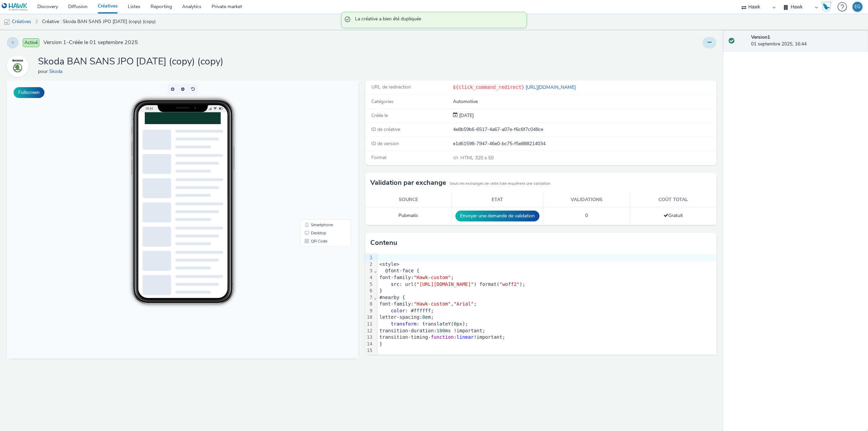
click at [708, 41] on icon at bounding box center [709, 42] width 4 height 5
click at [700, 58] on link "Modifier" at bounding box center [690, 56] width 51 height 14
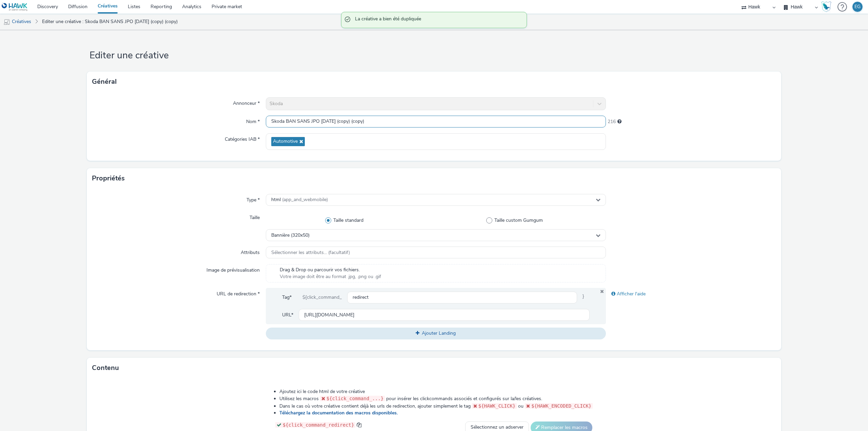
drag, startPoint x: 294, startPoint y: 123, endPoint x: 284, endPoint y: 121, distance: 10.4
click at [284, 121] on input "Skoda BAN SANS JPO SEPT25 (copy) (copy)" at bounding box center [436, 122] width 340 height 12
drag, startPoint x: 386, startPoint y: 116, endPoint x: 341, endPoint y: 120, distance: 45.6
click at [341, 120] on input "Skoda MPU SANS JPO SEPT25 (copy) (copy)" at bounding box center [436, 122] width 340 height 12
type input "Skoda MPU SANS JPO SEPT25"
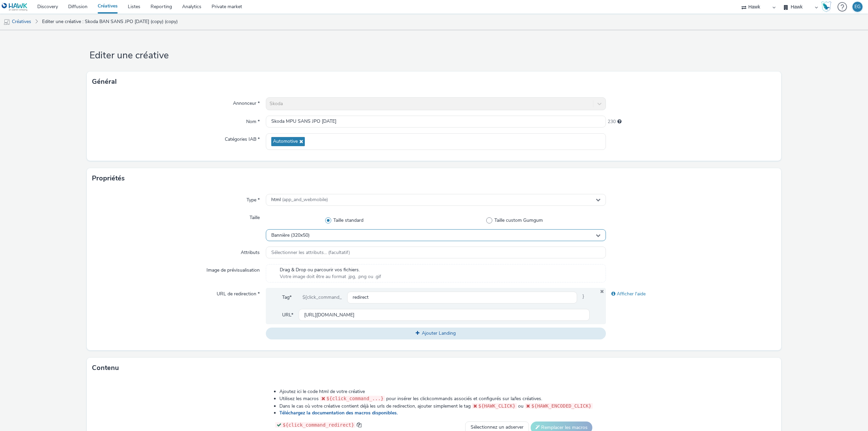
click at [294, 234] on span "Bannière (320x50)" at bounding box center [290, 235] width 38 height 6
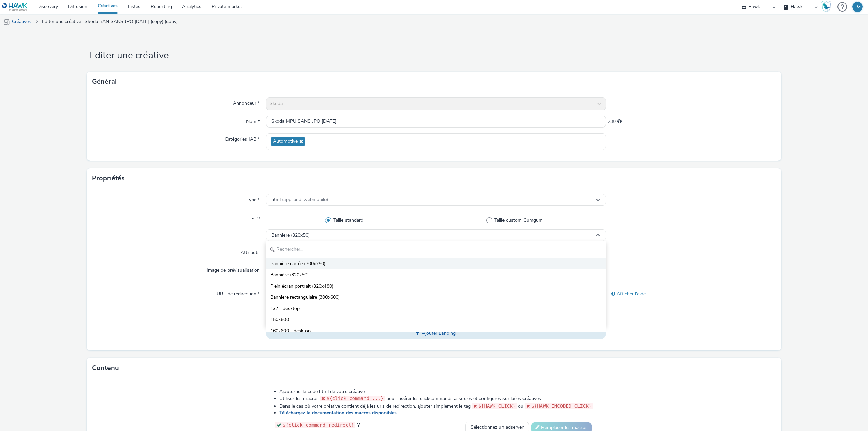
click at [297, 263] on span "Bannière carrée (300x250)" at bounding box center [297, 263] width 55 height 7
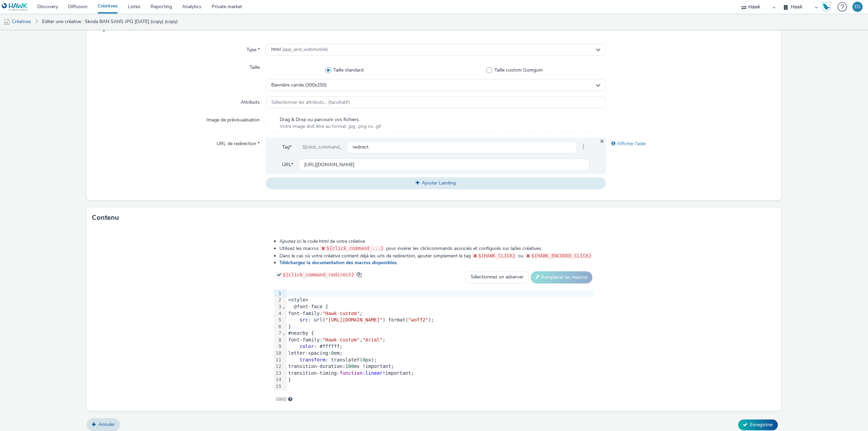
scroll to position [155, 0]
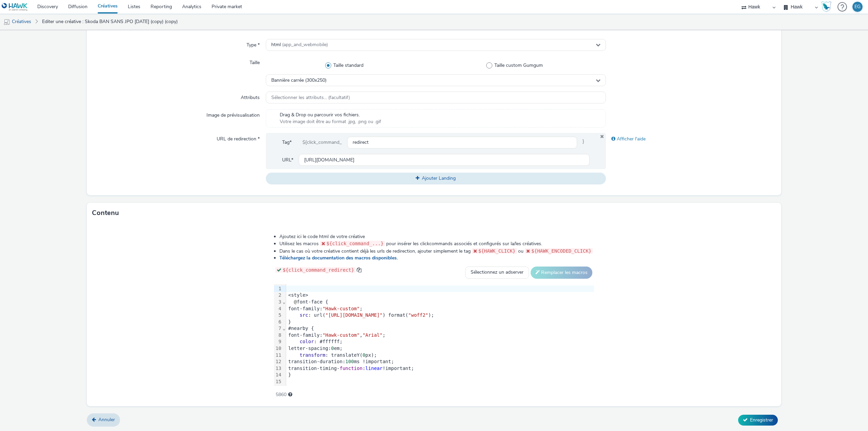
click at [354, 360] on span "100" at bounding box center [349, 361] width 8 height 5
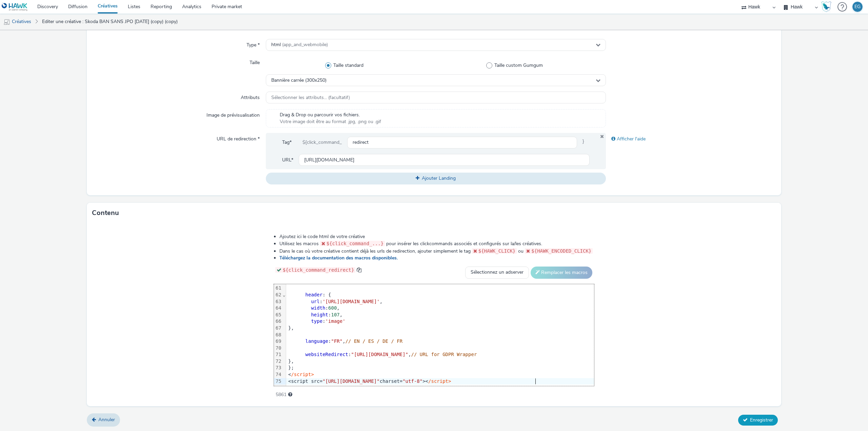
click at [743, 420] on icon at bounding box center [745, 419] width 5 height 5
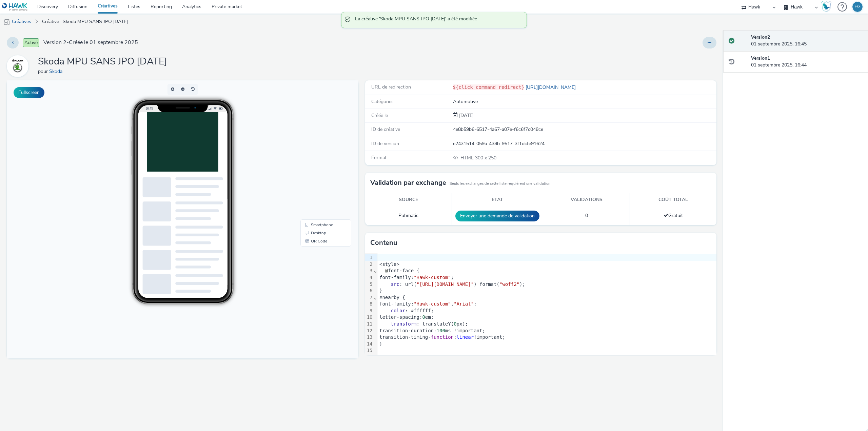
click at [107, 8] on link "Créatives" at bounding box center [108, 7] width 30 height 14
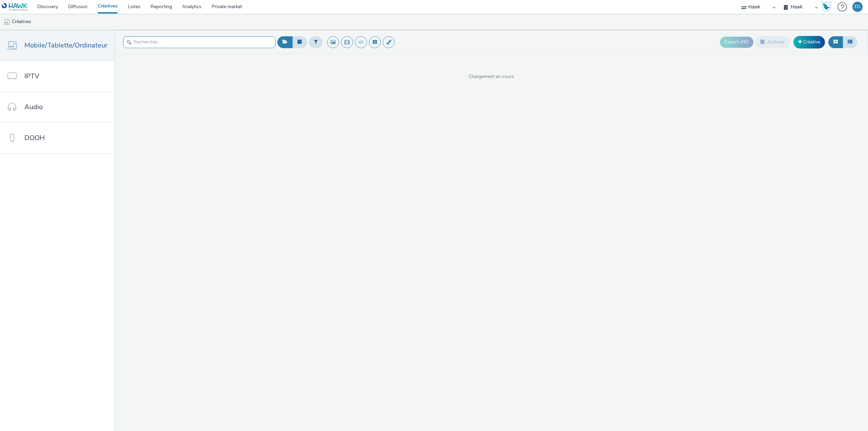
click at [168, 38] on input "text" at bounding box center [199, 42] width 153 height 12
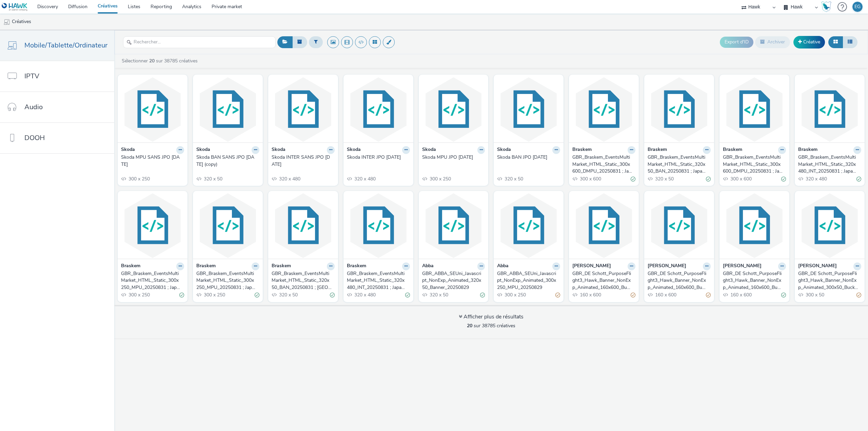
click at [206, 163] on div "Skoda BAN SANS JPO SEPT25 (copy)" at bounding box center [226, 161] width 60 height 14
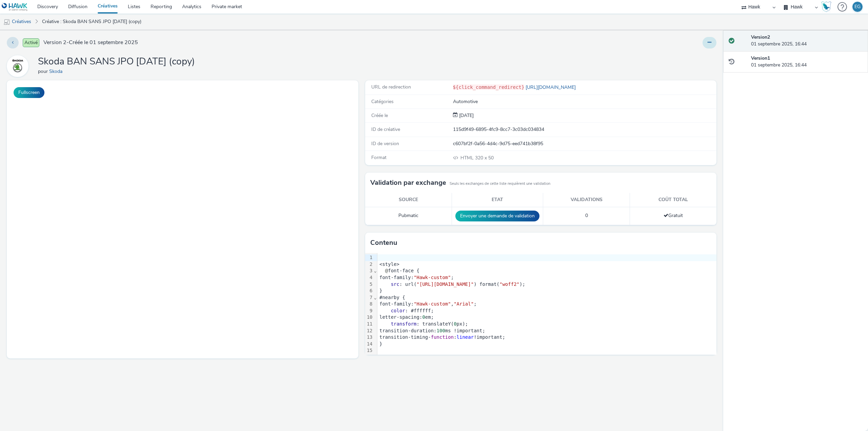
click at [712, 39] on button at bounding box center [709, 43] width 14 height 12
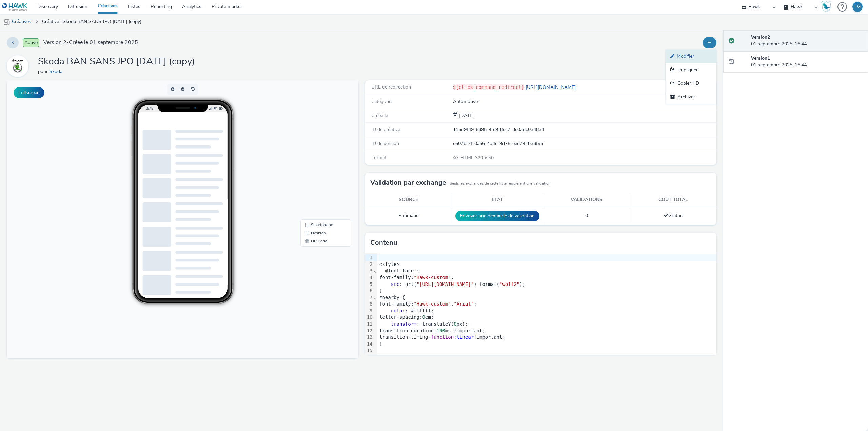
click at [692, 56] on link "Modifier" at bounding box center [690, 56] width 51 height 14
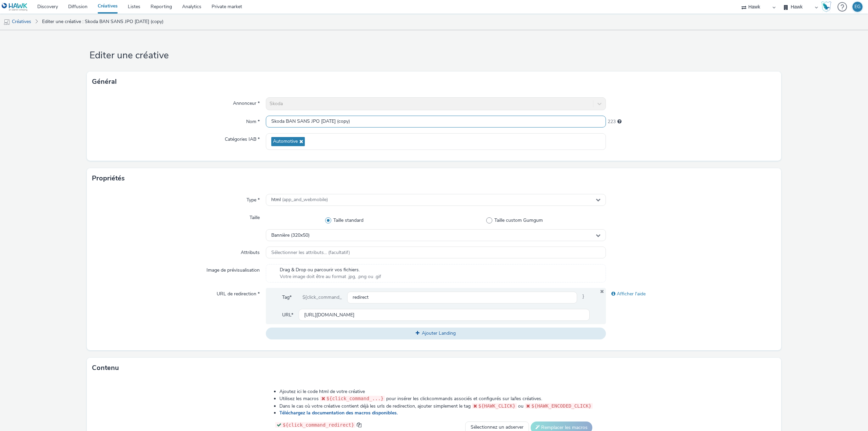
drag, startPoint x: 365, startPoint y: 122, endPoint x: 340, endPoint y: 128, distance: 25.7
click at [337, 125] on input "Skoda BAN SANS JPO SEPT25 (copy)" at bounding box center [436, 122] width 340 height 12
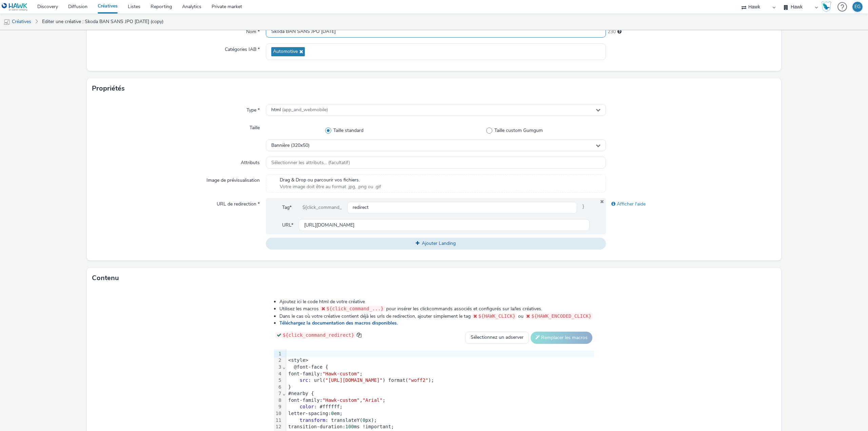
scroll to position [155, 0]
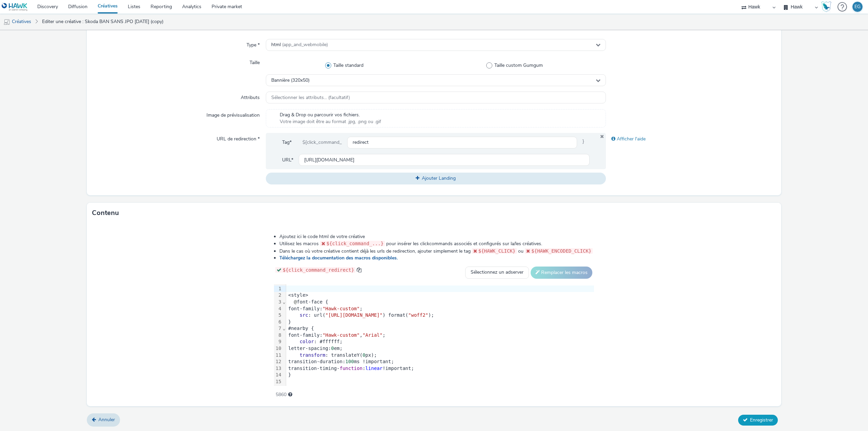
type input "Skoda BAN SANS JPO SEPT25"
click at [751, 420] on span "Enregistrer" at bounding box center [761, 420] width 23 height 6
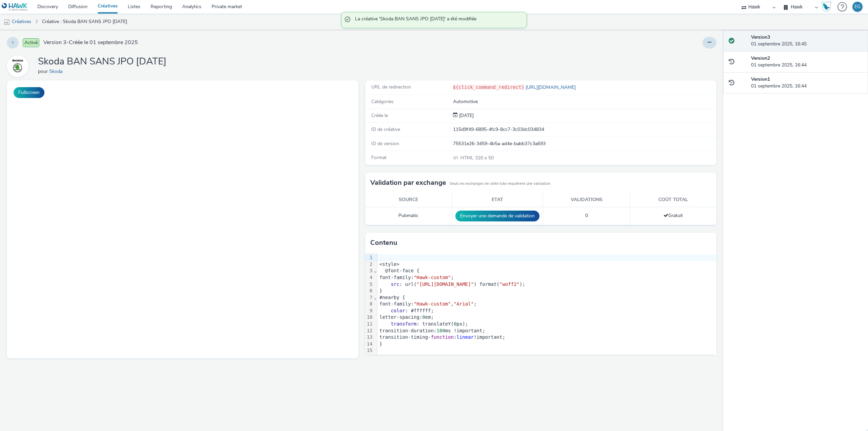
click at [116, 3] on link "Créatives" at bounding box center [108, 7] width 30 height 14
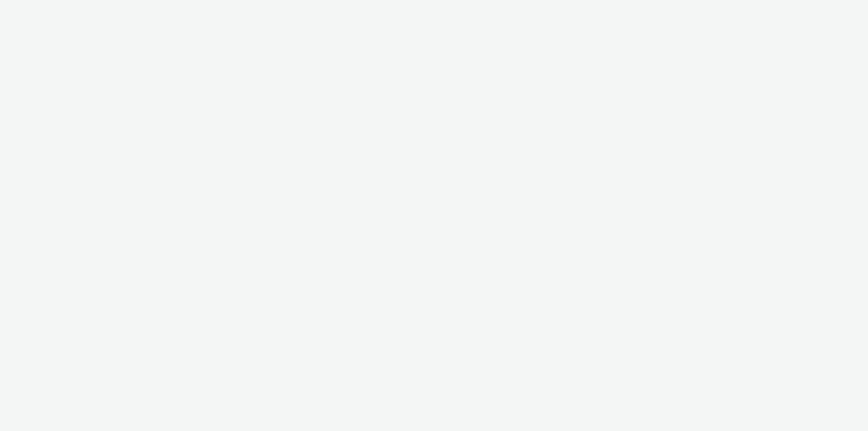
select select "11a7df10-284f-415c-b52a-427acf4c31ae"
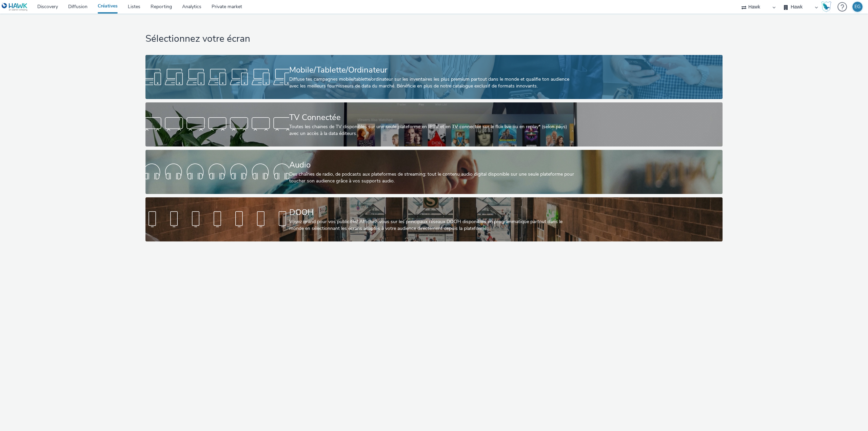
click at [315, 76] on div "Diffuse tes campagnes mobile/tablette/ordinateur sur les inventaires les plus p…" at bounding box center [432, 83] width 287 height 14
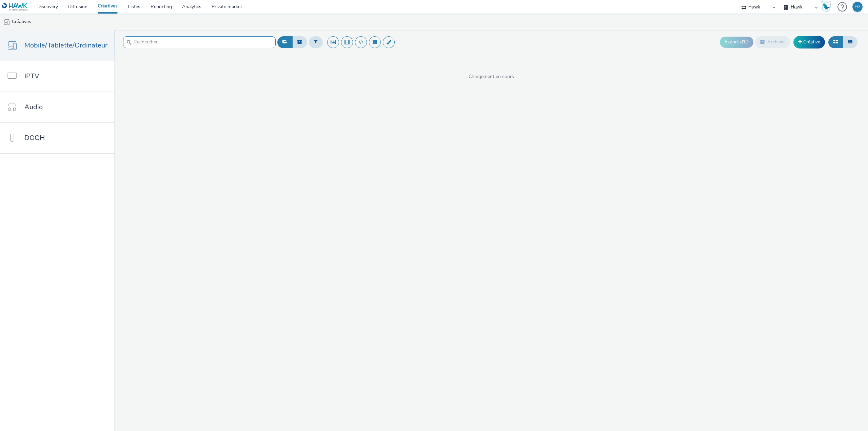
click at [172, 41] on input "text" at bounding box center [199, 42] width 153 height 12
click at [213, 46] on input "text" at bounding box center [199, 42] width 153 height 12
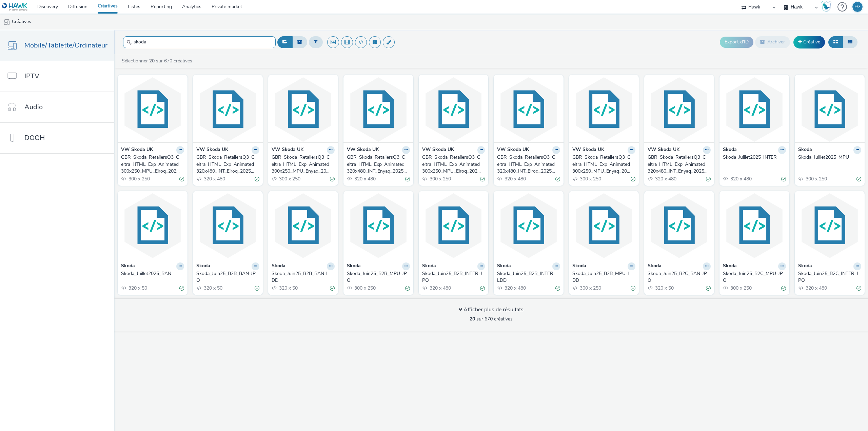
type input "skoda"
click at [163, 272] on div "Skoda_Juillet2025_BAN" at bounding box center [151, 273] width 60 height 7
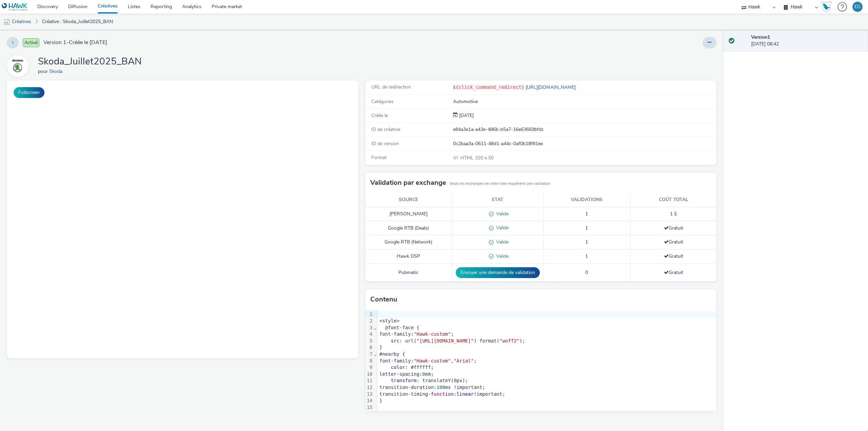
click at [225, 54] on div "Activé Version 1 - Créée le 30 juin 2025 Skoda_Juillet2025_BAN pour Skoda Fulls…" at bounding box center [361, 230] width 723 height 401
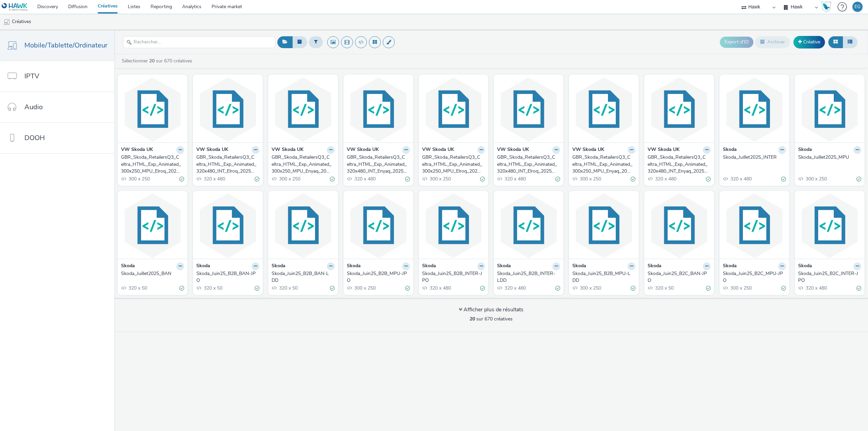
click at [493, 56] on div "Sélectionner 20 sur 670 créatives VW Skoda UK GBR_Skoda_RetailersQ3_Celtra_HTML…" at bounding box center [490, 192] width 753 height 277
click at [442, 27] on ul "Créatives" at bounding box center [434, 22] width 868 height 16
drag, startPoint x: 442, startPoint y: 27, endPoint x: 421, endPoint y: 21, distance: 22.4
click at [421, 21] on ul "Créatives" at bounding box center [434, 22] width 868 height 16
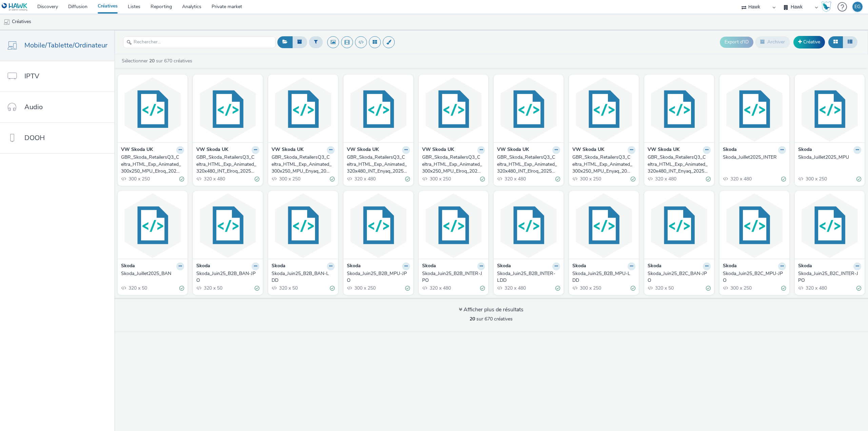
click at [421, 21] on ul "Créatives" at bounding box center [434, 22] width 868 height 16
drag, startPoint x: 421, startPoint y: 21, endPoint x: 403, endPoint y: 23, distance: 18.0
click at [403, 23] on ul "Créatives" at bounding box center [434, 22] width 868 height 16
drag, startPoint x: 403, startPoint y: 23, endPoint x: 621, endPoint y: 39, distance: 219.2
click at [621, 39] on div "Export d'ID Archiver Créative" at bounding box center [567, 42] width 583 height 17
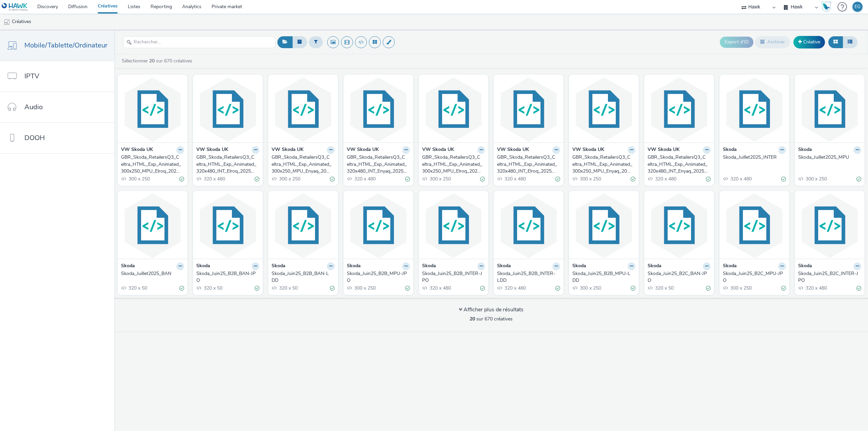
drag, startPoint x: 621, startPoint y: 39, endPoint x: 556, endPoint y: 35, distance: 65.5
click at [556, 35] on div "Export d'ID Archiver Créative" at bounding box center [567, 42] width 583 height 17
drag, startPoint x: 556, startPoint y: 35, endPoint x: 514, endPoint y: 27, distance: 42.5
click at [514, 27] on ul "Créatives" at bounding box center [434, 22] width 868 height 16
click at [466, 25] on ul "Créatives" at bounding box center [434, 22] width 868 height 16
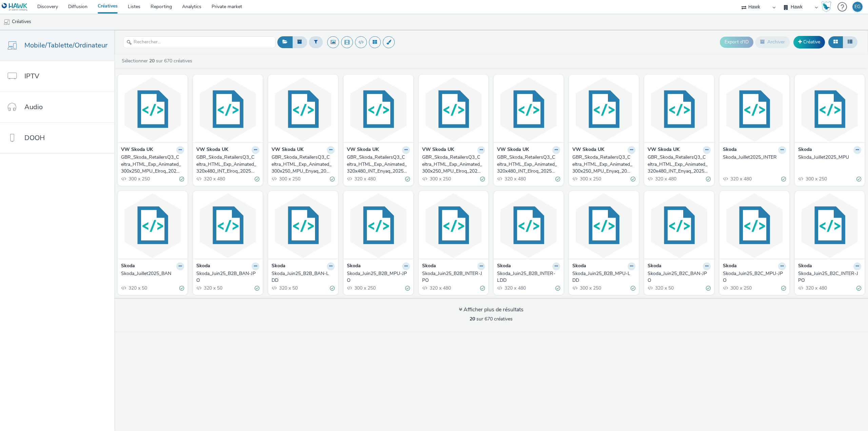
drag, startPoint x: 373, startPoint y: 24, endPoint x: 333, endPoint y: 21, distance: 40.4
click at [333, 21] on ul "Créatives" at bounding box center [434, 22] width 868 height 16
click at [75, 6] on link "Diffusion" at bounding box center [77, 7] width 29 height 14
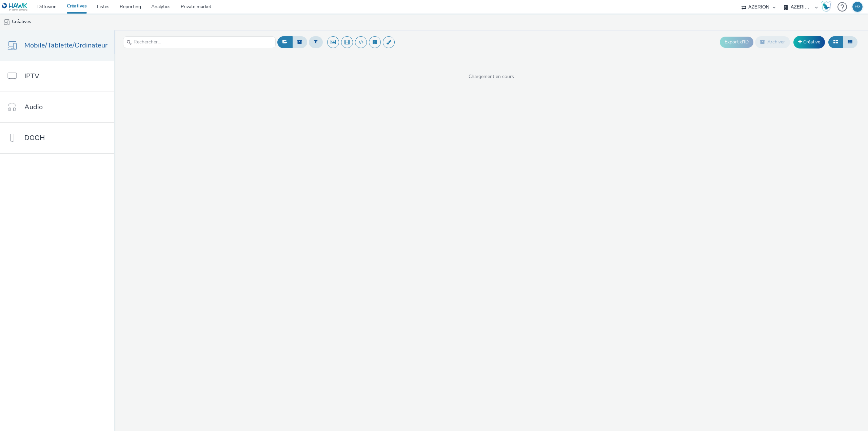
select select "79162ed7-0017-4339-93b0-3399b708648f"
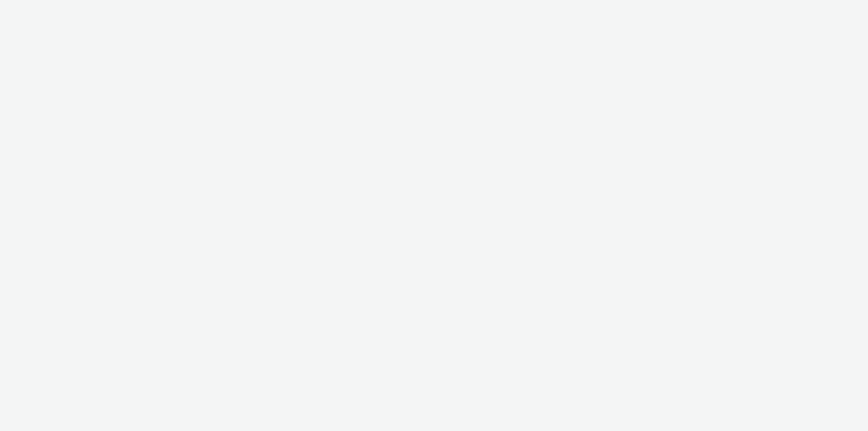
select select "79162ed7-0017-4339-93b0-3399b708648f"
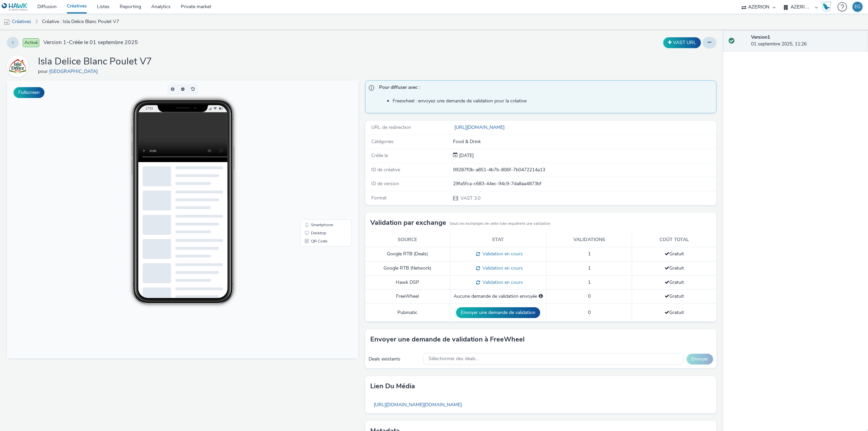
click at [400, 283] on td "Hawk DSP" at bounding box center [407, 282] width 85 height 14
click at [413, 318] on td "Pubmatic" at bounding box center [407, 312] width 85 height 18
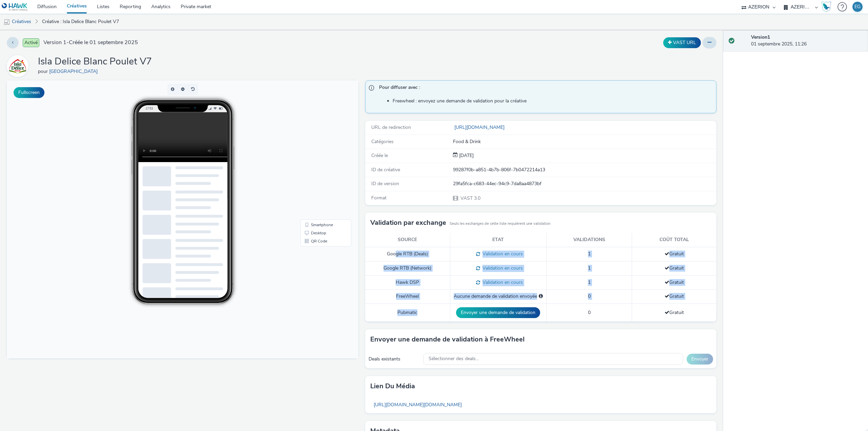
drag, startPoint x: 413, startPoint y: 318, endPoint x: 391, endPoint y: 247, distance: 74.3
click at [391, 247] on tbody "Google RTB (Deals) Validation en cours 1 Gratuit Google RTB (Network) Validatio…" at bounding box center [540, 284] width 351 height 75
click at [391, 247] on td "Google RTB (Deals)" at bounding box center [407, 254] width 85 height 14
drag, startPoint x: 397, startPoint y: 259, endPoint x: 429, endPoint y: 318, distance: 67.4
click at [429, 318] on tbody "Google RTB (Deals) Validation en cours 1 Gratuit Google RTB (Network) Validatio…" at bounding box center [540, 284] width 351 height 75
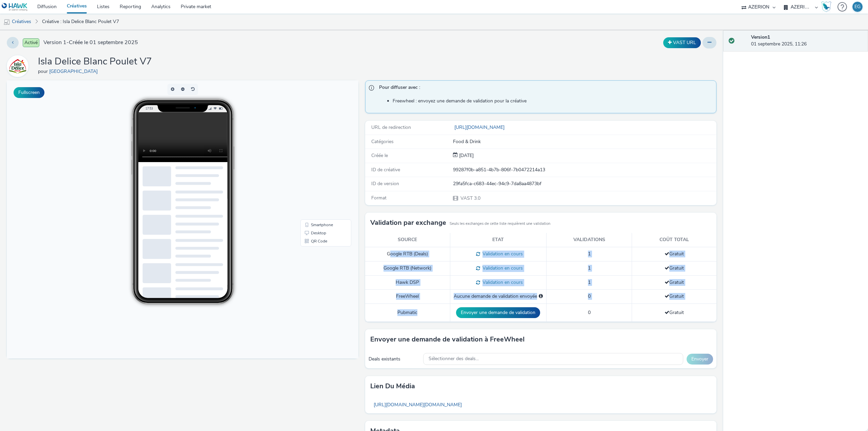
click at [429, 317] on td "Pubmatic" at bounding box center [407, 312] width 85 height 18
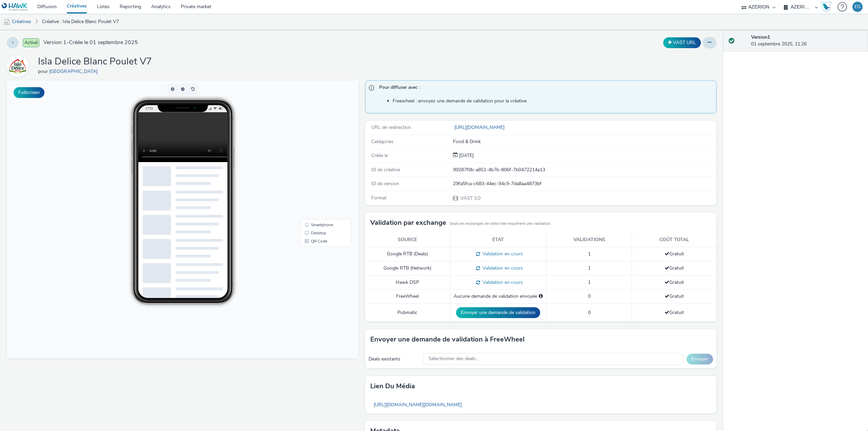
click at [429, 317] on td "Pubmatic" at bounding box center [407, 312] width 85 height 18
click at [707, 41] on icon at bounding box center [709, 42] width 4 height 5
click at [582, 51] on div "Activé Version 1 - Créée le 01 septembre 2025 VAST URL Modifier Dupliquer Copie…" at bounding box center [361, 230] width 723 height 401
click at [81, 7] on link "Créatives" at bounding box center [77, 7] width 30 height 14
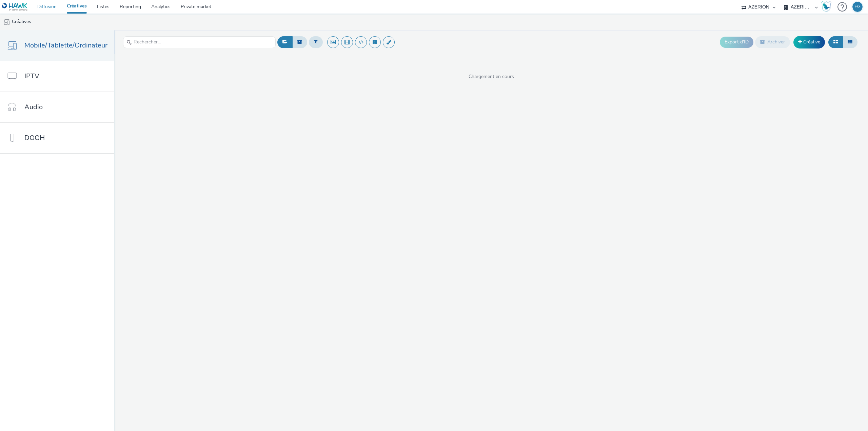
click at [49, 1] on link "Diffusion" at bounding box center [46, 7] width 29 height 14
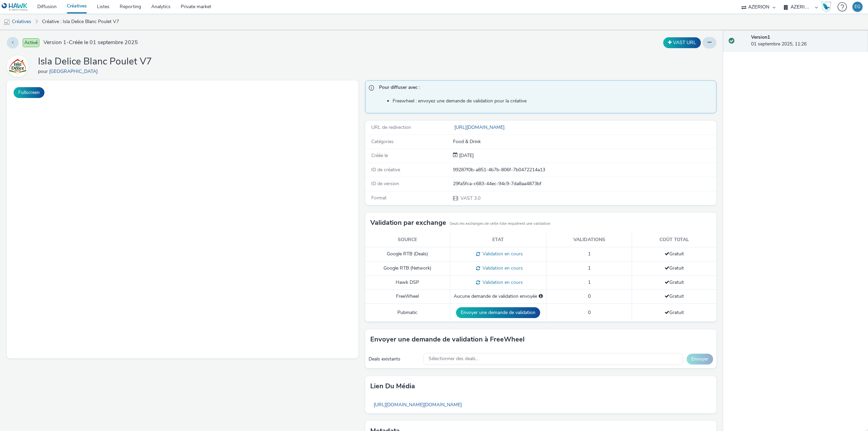
select select "79162ed7-0017-4339-93b0-3399b708648f"
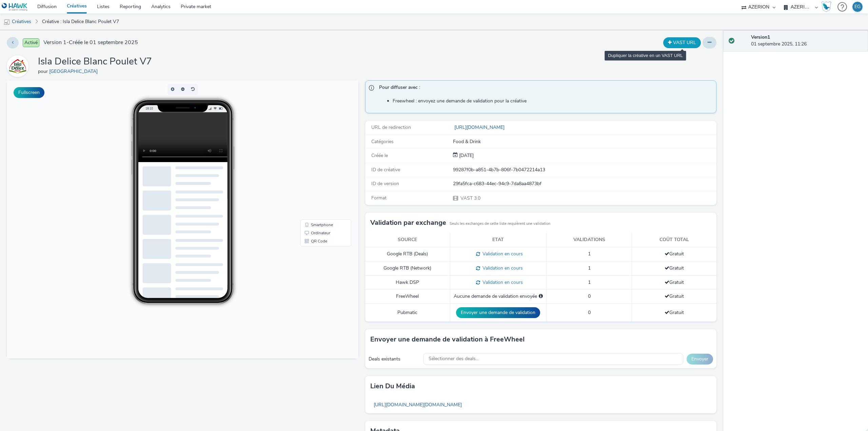
click at [679, 42] on button "VAST URL" at bounding box center [682, 42] width 38 height 11
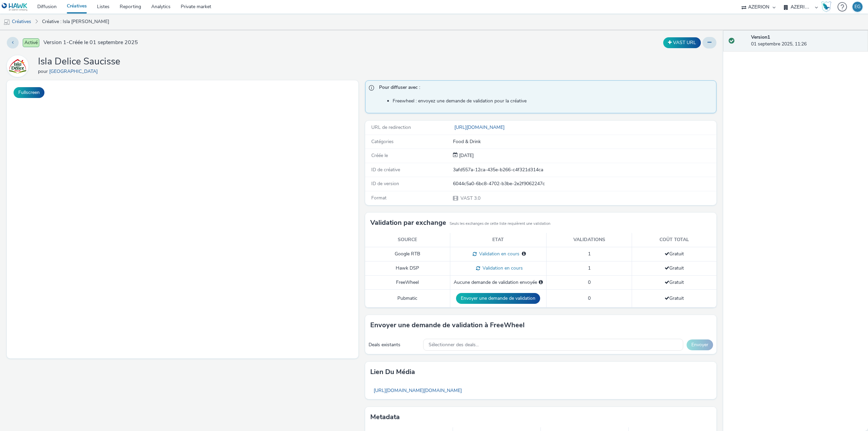
select select "79162ed7-0017-4339-93b0-3399b708648f"
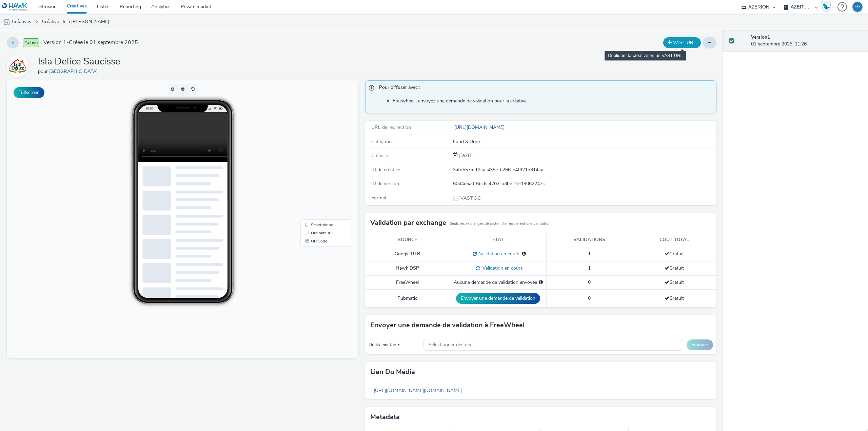
click at [676, 42] on button "VAST URL" at bounding box center [682, 42] width 38 height 11
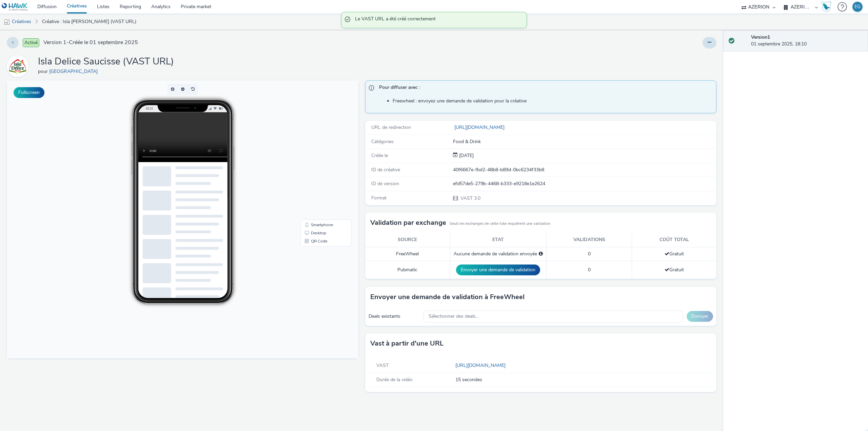
click at [489, 75] on div "Isla Delice Saucisse (VAST URL) pour [GEOGRAPHIC_DATA]" at bounding box center [361, 66] width 709 height 22
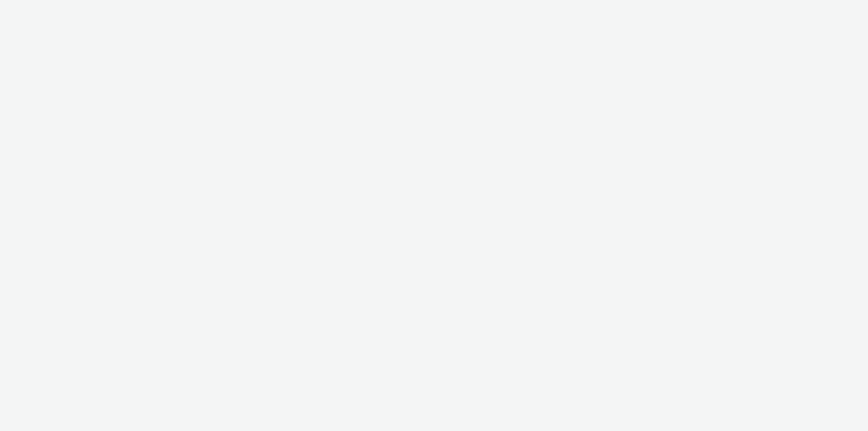
select select "79162ed7-0017-4339-93b0-3399b708648f"
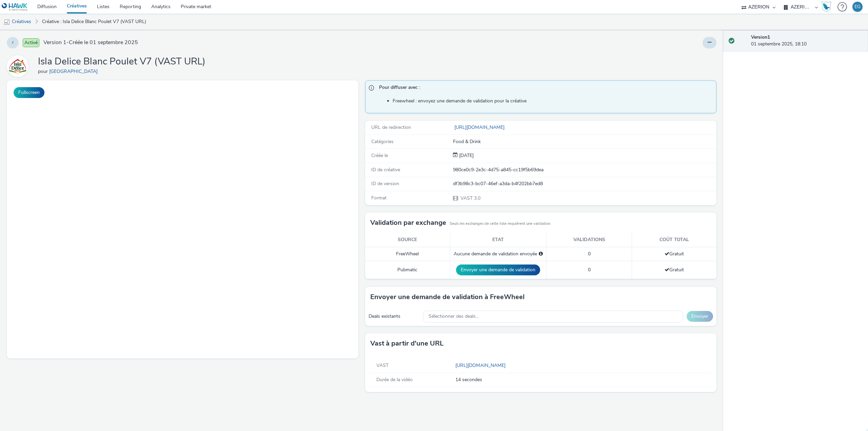
click at [518, 362] on div "VAST https://tabmo-cdn.s3.eu-west-1.amazonaws.com/creatives/vast/audio/clones/2…" at bounding box center [540, 366] width 341 height 14
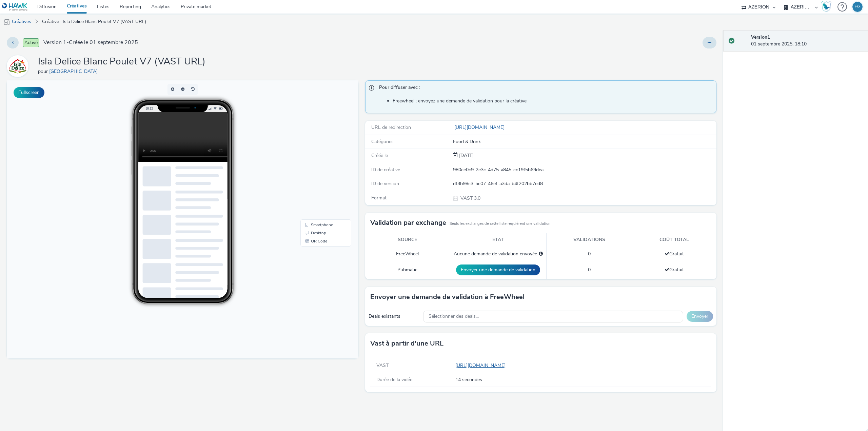
click at [508, 364] on link "https://tabmo-cdn.s3.eu-west-1.amazonaws.com/creatives/vast/audio/clones/29fa5f…" at bounding box center [481, 365] width 53 height 6
